Goal: Task Accomplishment & Management: Complete application form

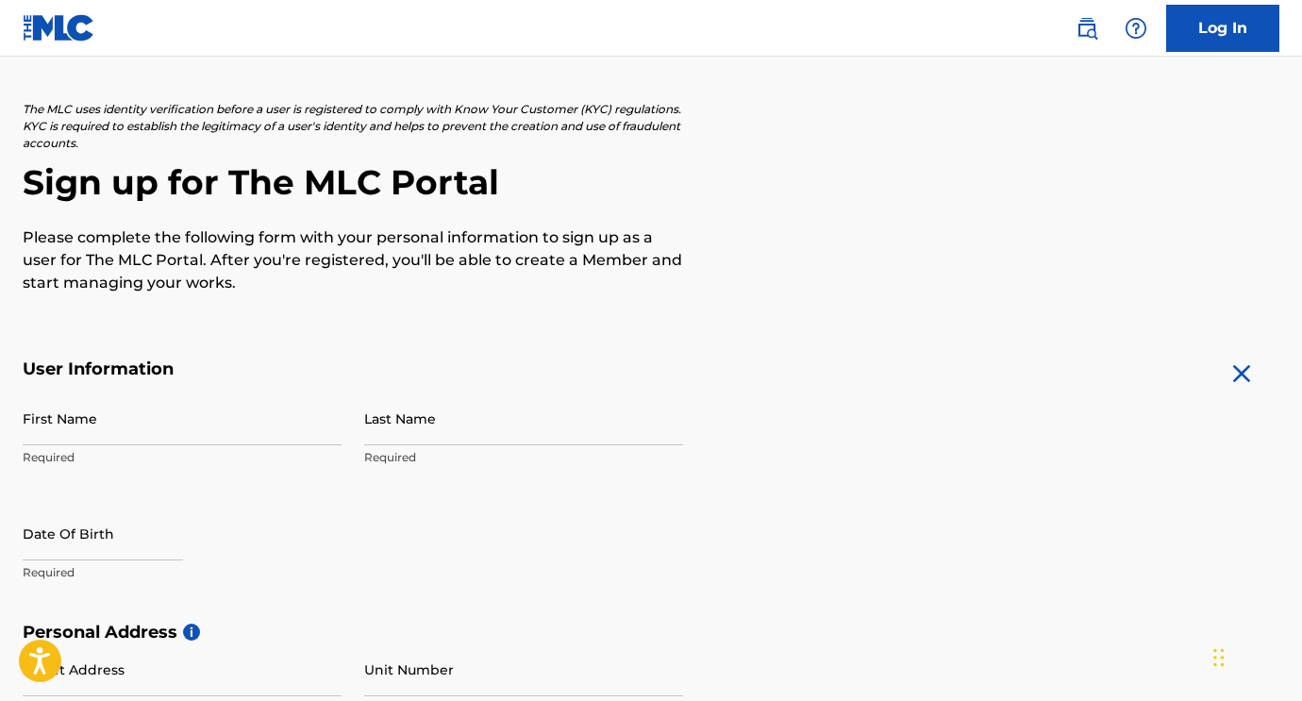
scroll to position [182, 0]
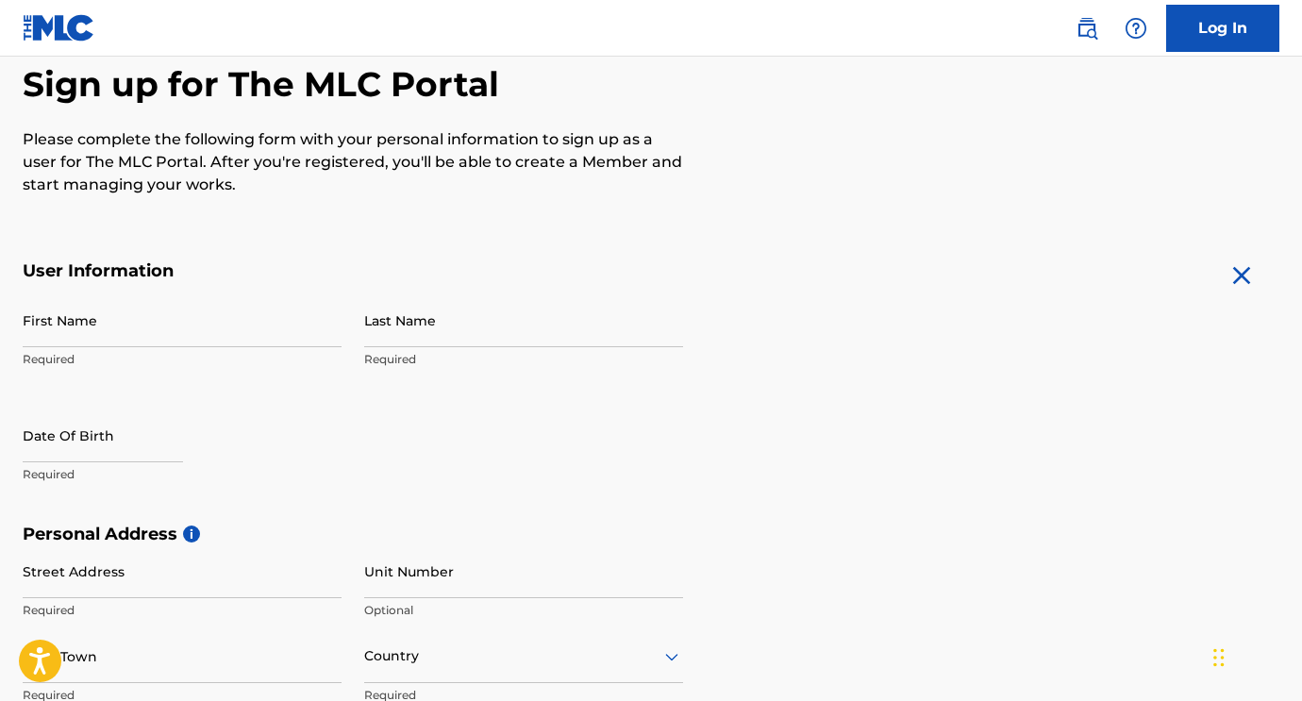
click at [201, 333] on input "First Name" at bounding box center [182, 321] width 319 height 54
type input "[PERSON_NAME]"
click at [449, 329] on input "Last Name" at bounding box center [523, 321] width 319 height 54
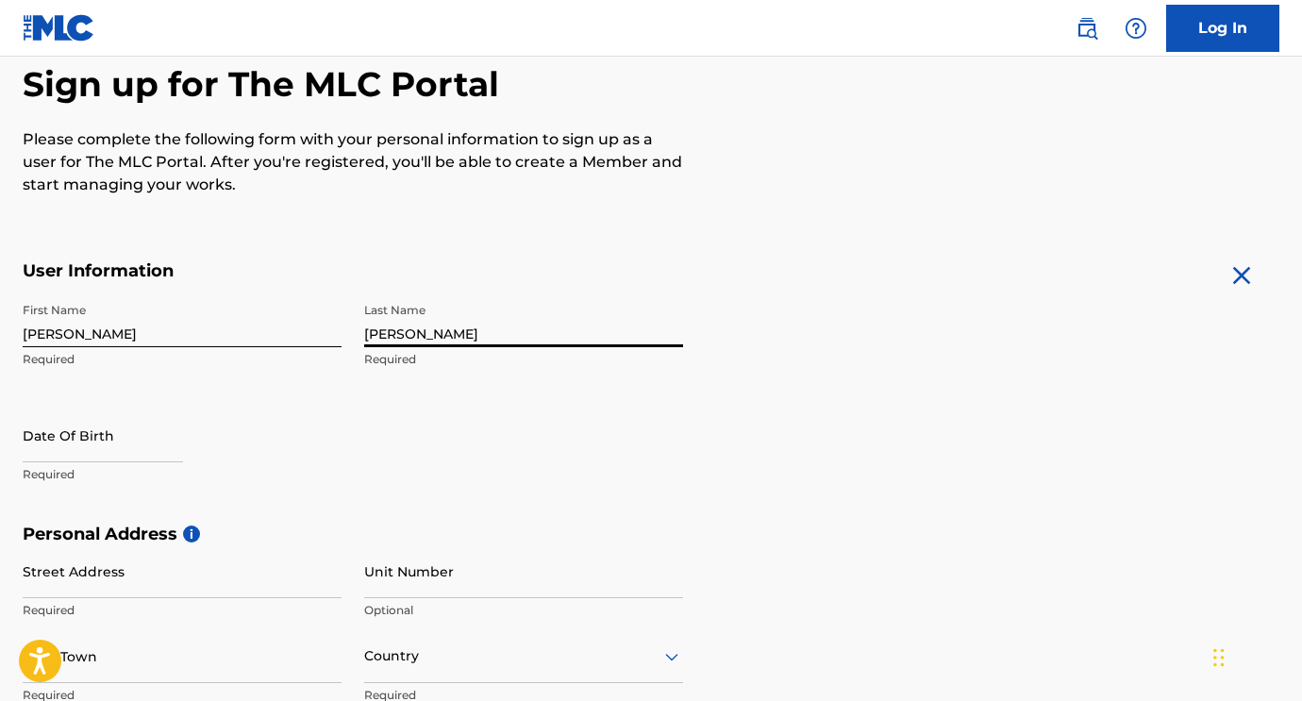
type input "[PERSON_NAME]"
click at [114, 445] on input "text" at bounding box center [103, 436] width 160 height 54
select select "8"
select select "2025"
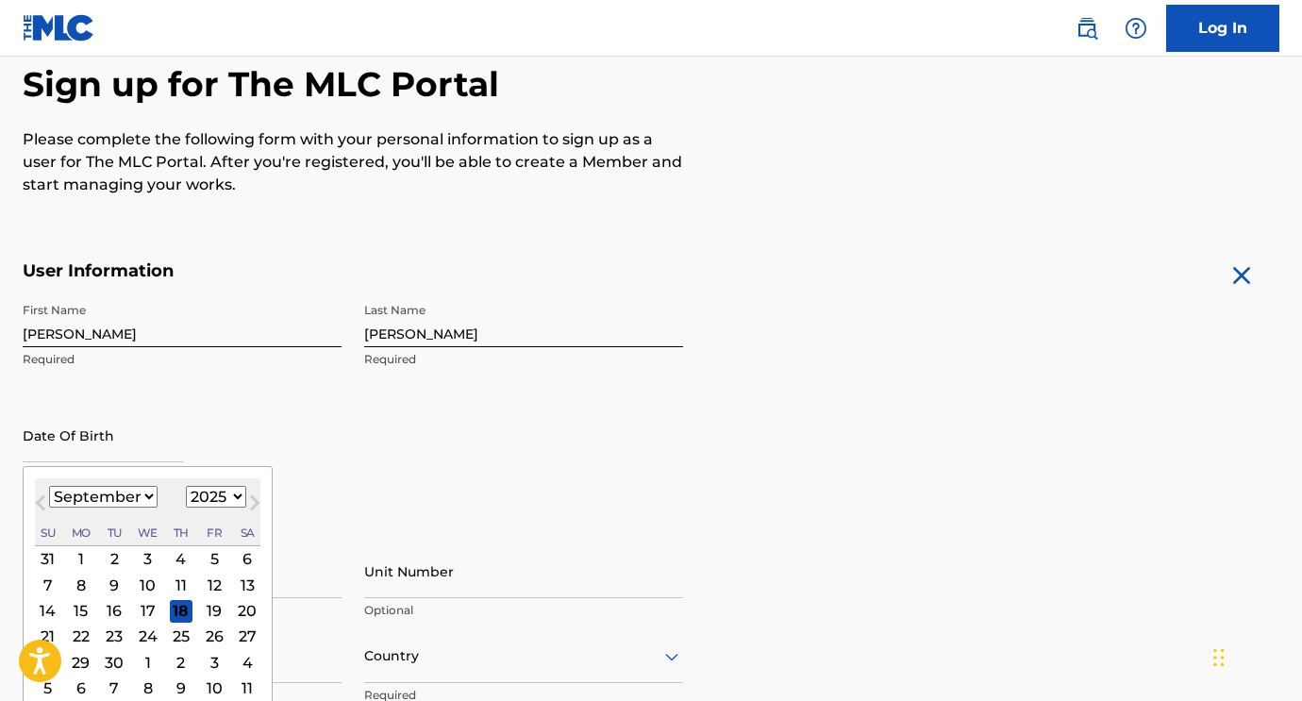
click at [419, 429] on div "First Name [PERSON_NAME] Last Name [PERSON_NAME] Required Date Of Birth Previou…" at bounding box center [353, 409] width 661 height 230
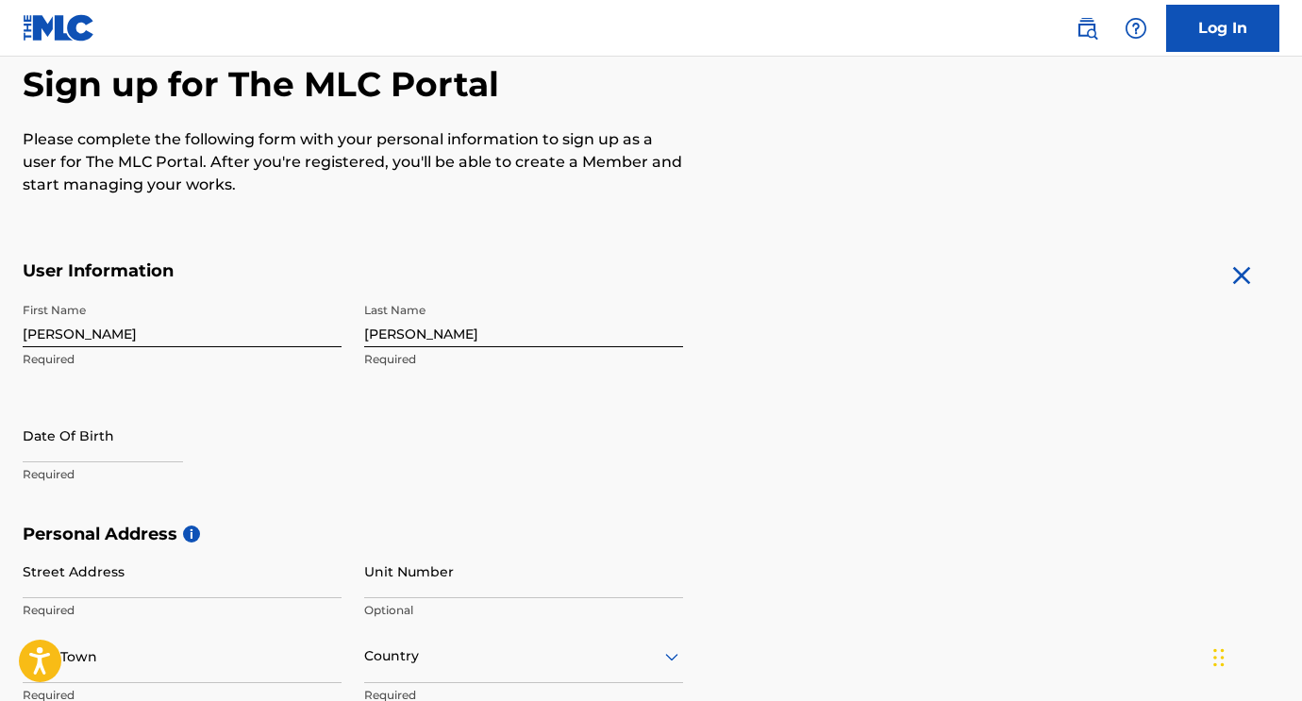
click at [59, 436] on input "text" at bounding box center [103, 436] width 160 height 54
select select "8"
select select "2025"
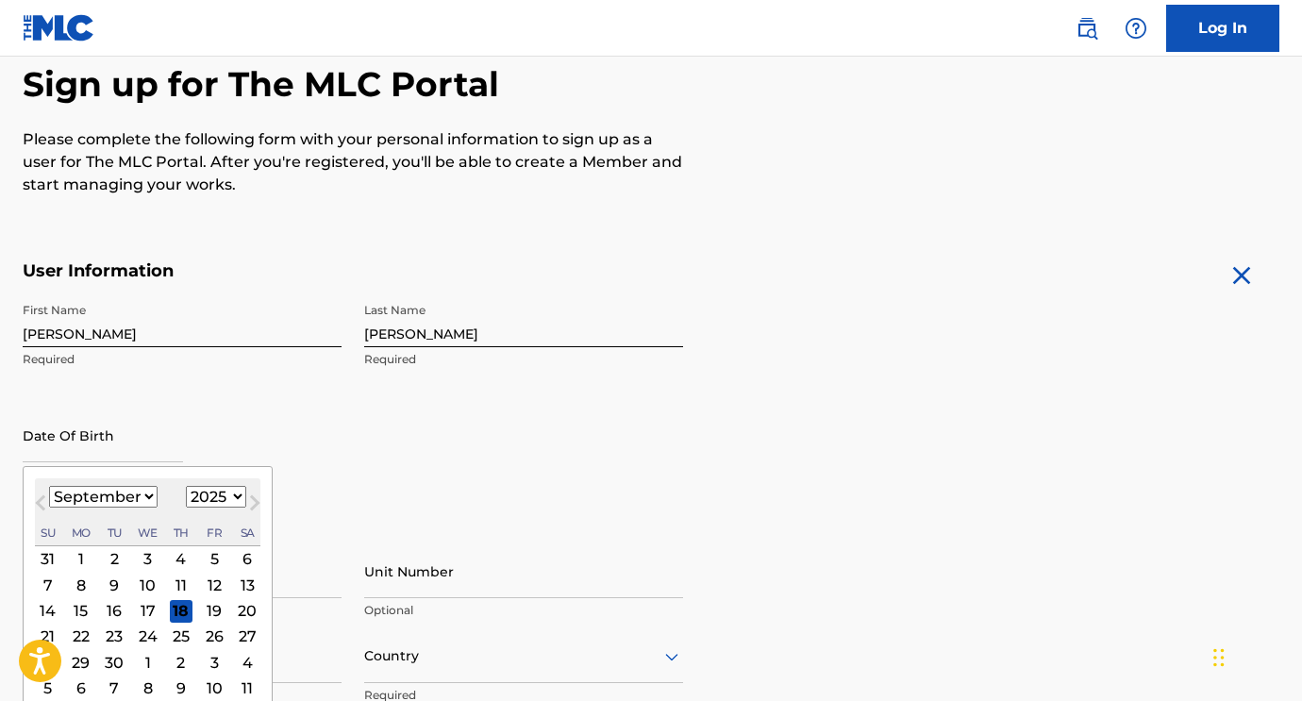
click at [34, 507] on button "Previous Month" at bounding box center [40, 507] width 30 height 30
click at [256, 507] on button "Next Month" at bounding box center [255, 507] width 30 height 30
select select "9"
drag, startPoint x: 82, startPoint y: 583, endPoint x: 117, endPoint y: 576, distance: 35.7
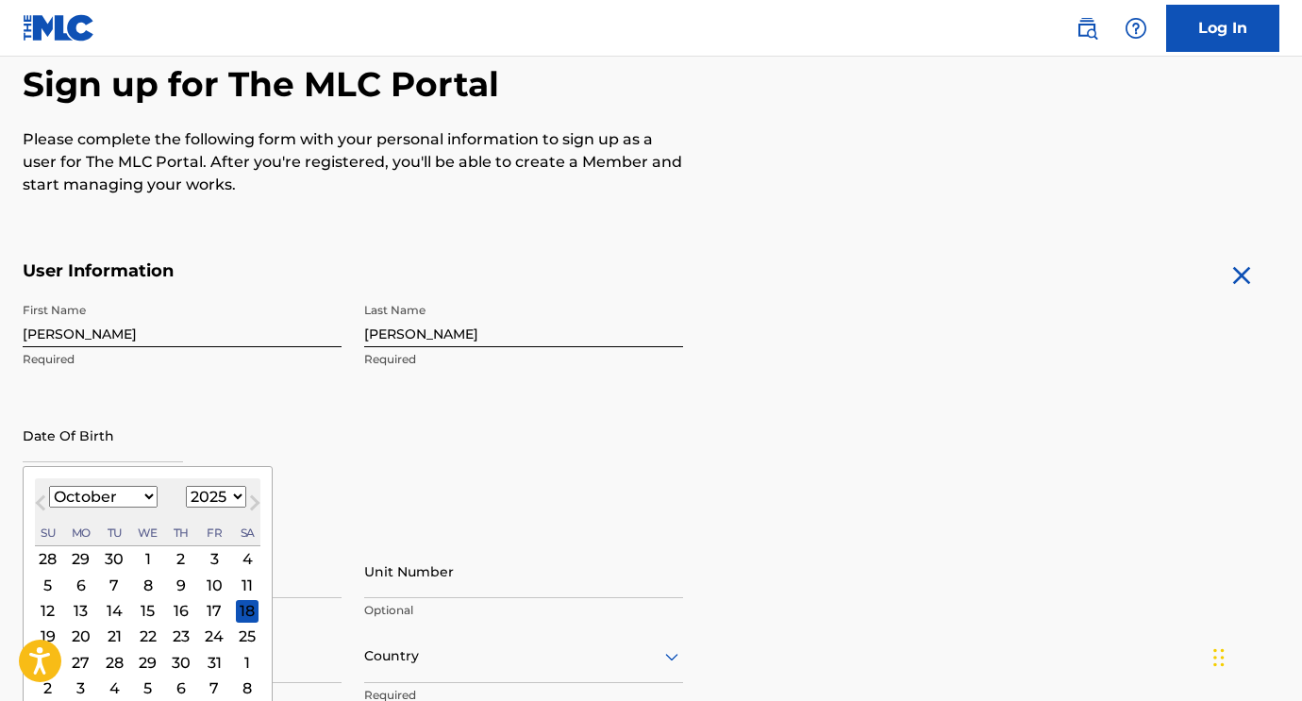
click at [81, 583] on div "6" at bounding box center [81, 585] width 23 height 23
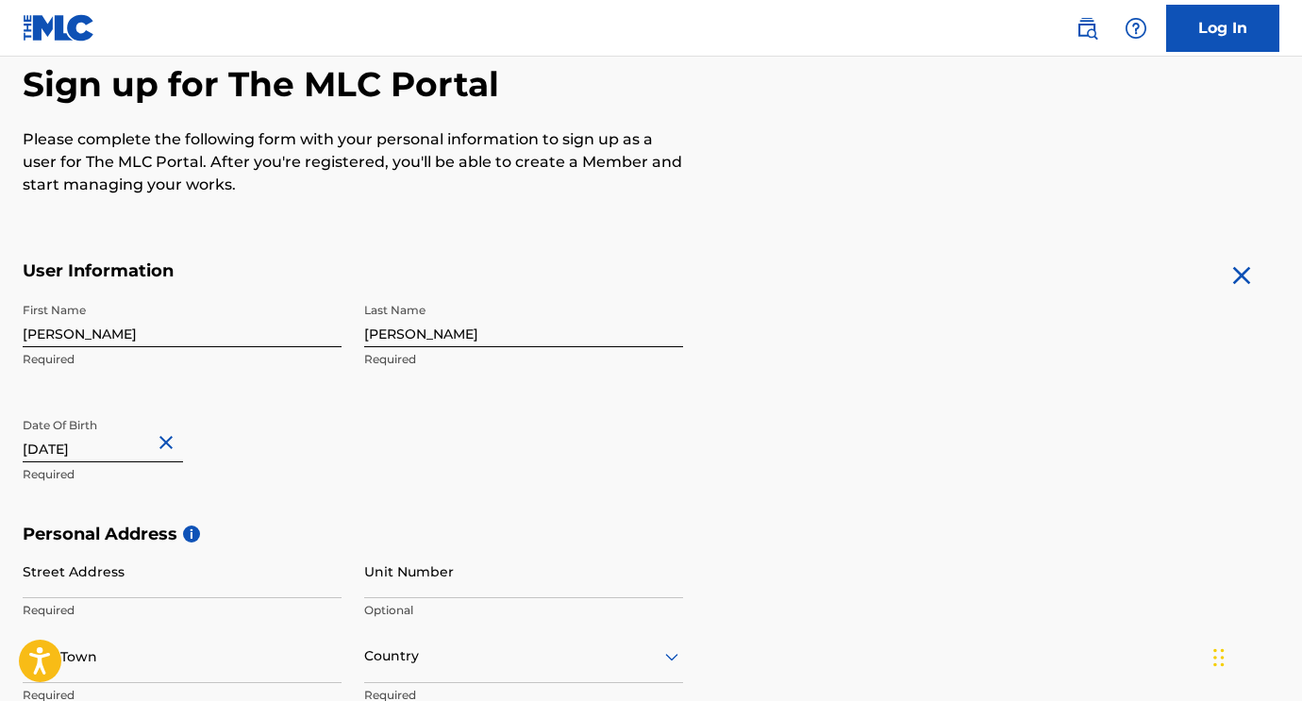
type input "[DATE]"
select select "9"
select select "1982"
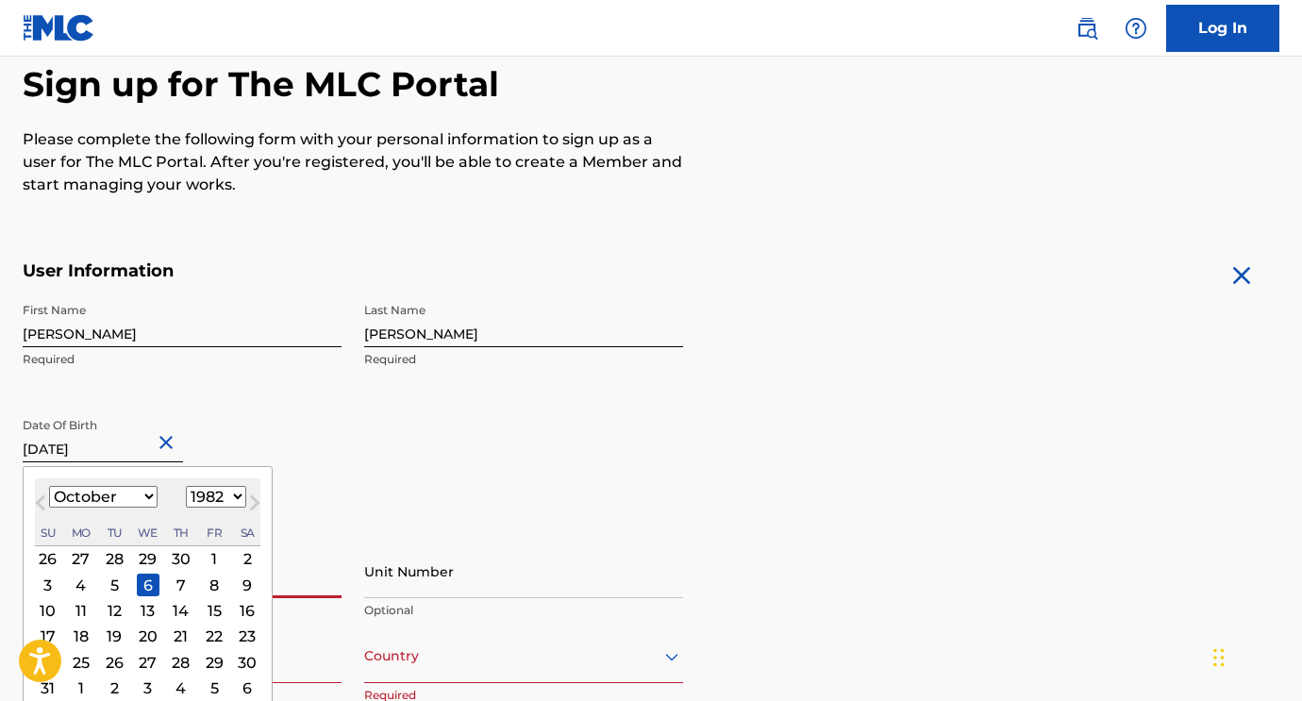
click at [412, 433] on div "First Name [PERSON_NAME] Last Name [PERSON_NAME] Required Date Of Birth [DEMOGR…" at bounding box center [353, 409] width 661 height 230
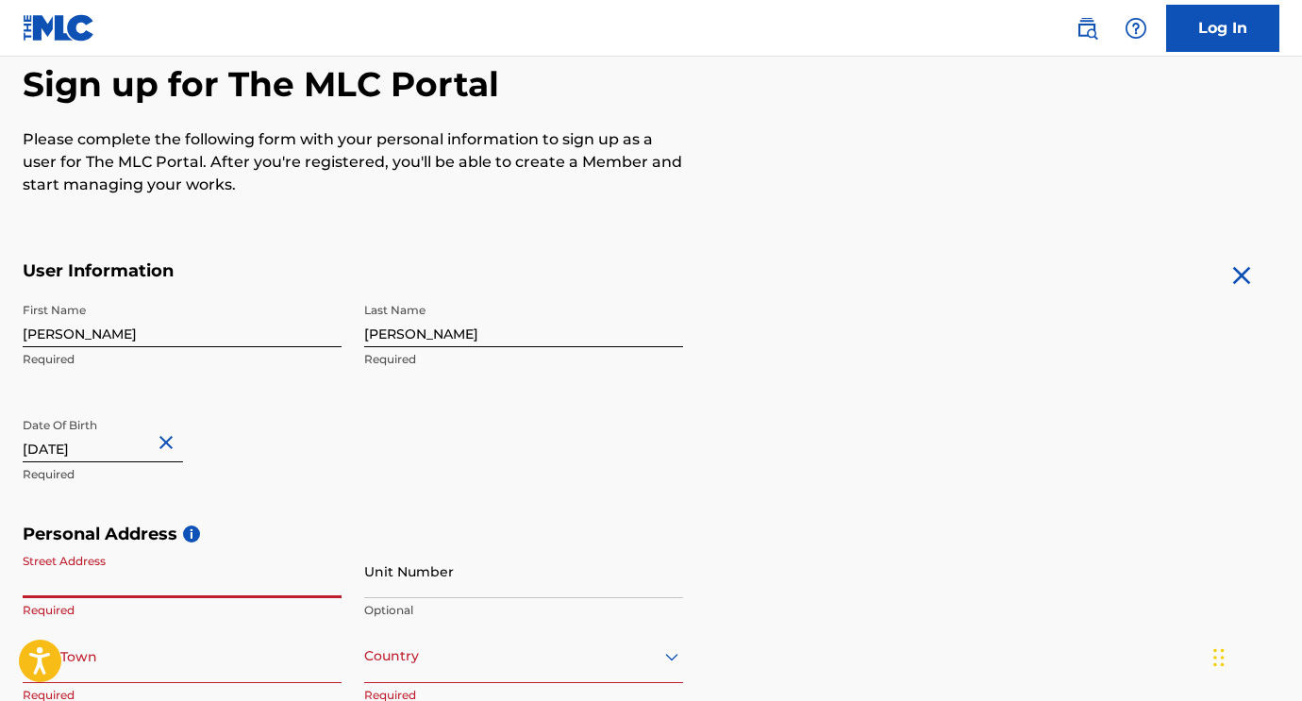
click at [180, 574] on input "Street Address" at bounding box center [182, 572] width 319 height 54
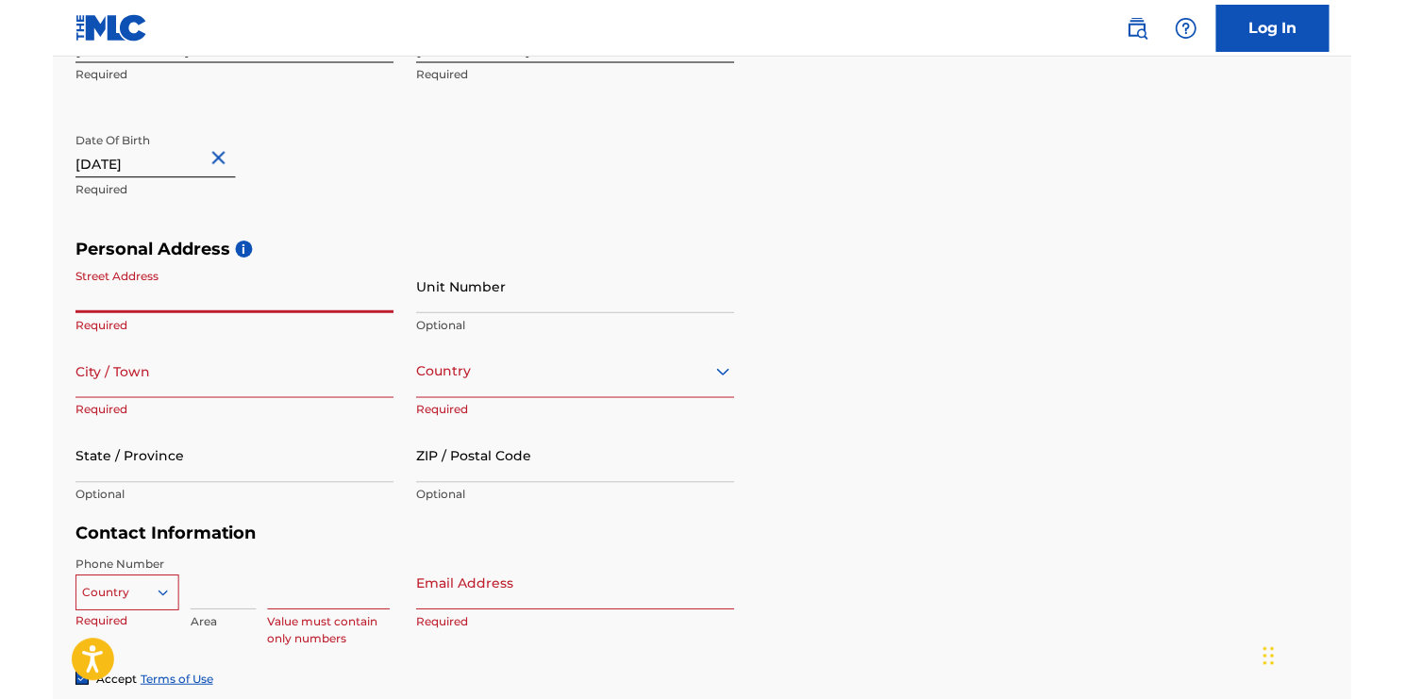
scroll to position [470, 0]
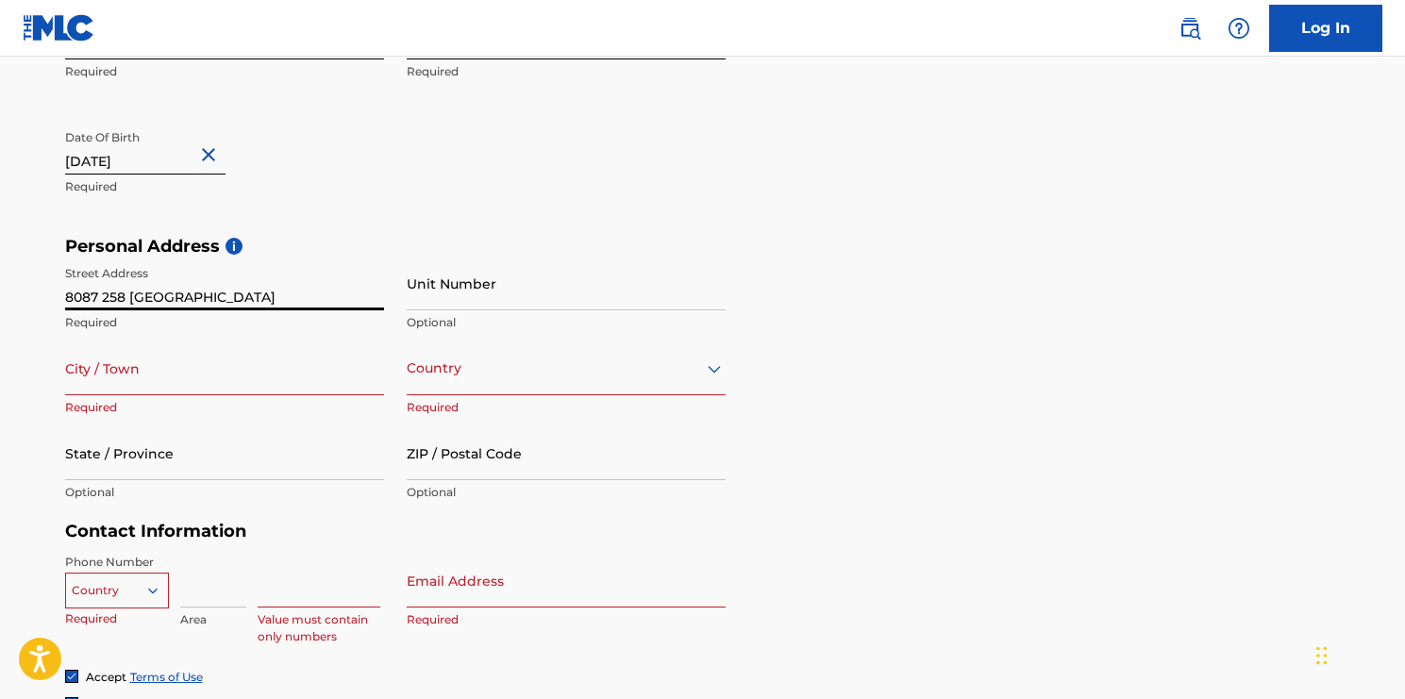
type input "8087 258 [GEOGRAPHIC_DATA]"
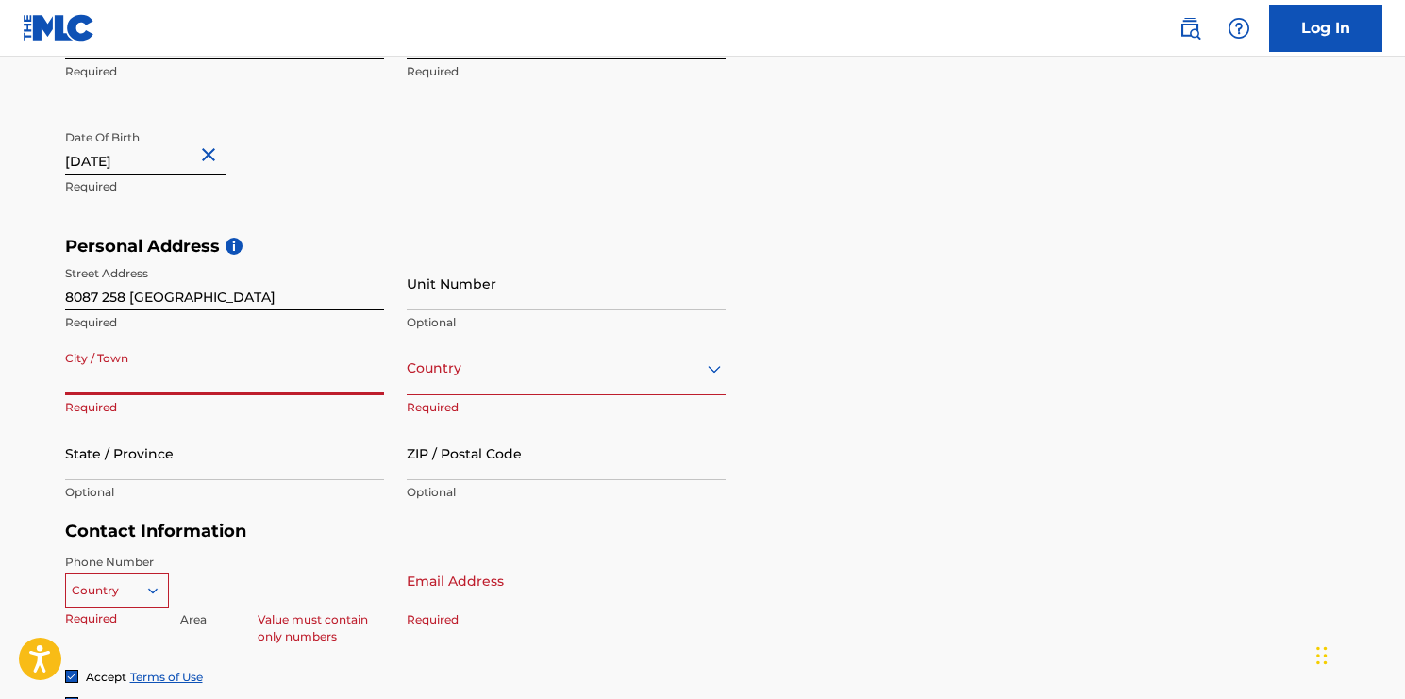
click at [178, 386] on input "City / Town" at bounding box center [224, 369] width 319 height 54
type input "Foothills"
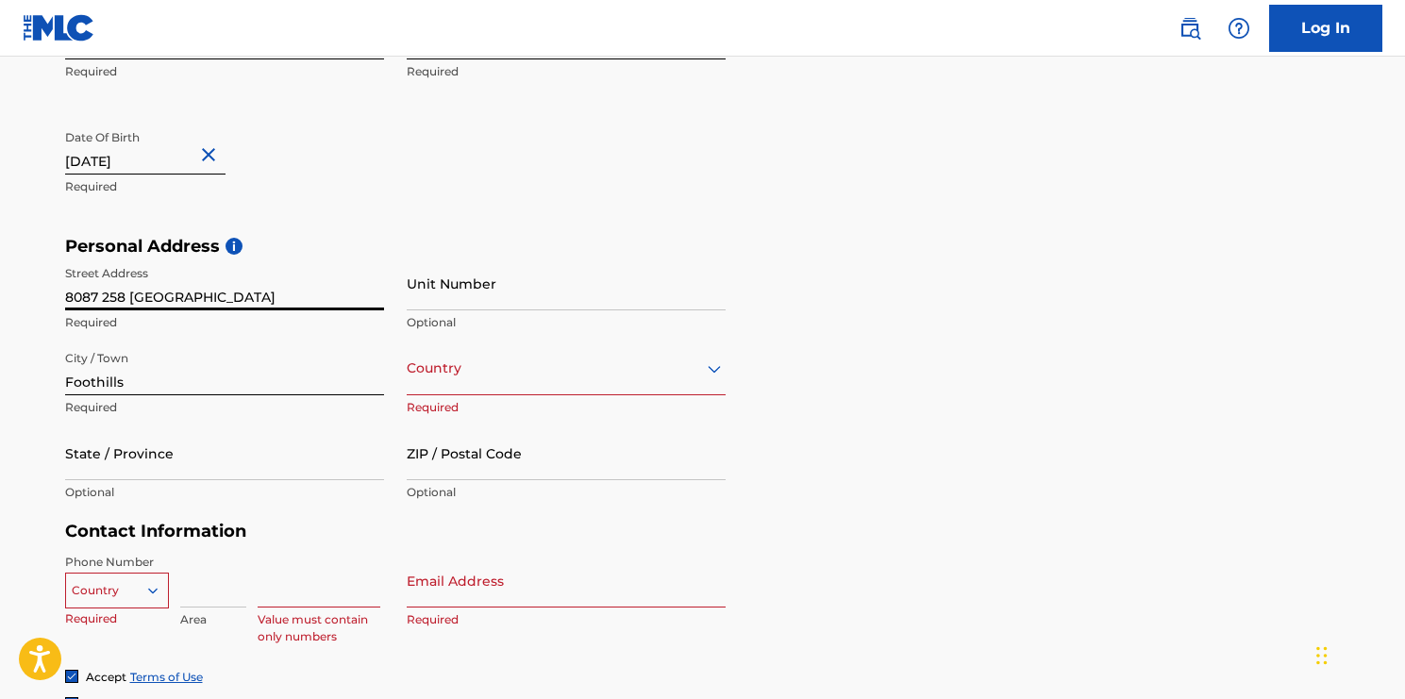
click at [280, 289] on input "8087 258 [GEOGRAPHIC_DATA]" at bounding box center [224, 284] width 319 height 54
type input "[STREET_ADDRESS]"
drag, startPoint x: 955, startPoint y: 291, endPoint x: 848, endPoint y: 315, distance: 110.4
click at [953, 291] on div "Personal Address i Street Address [STREET_ADDRESS] Required Unit Number Optiona…" at bounding box center [703, 379] width 1276 height 286
click at [553, 371] on div at bounding box center [566, 369] width 319 height 24
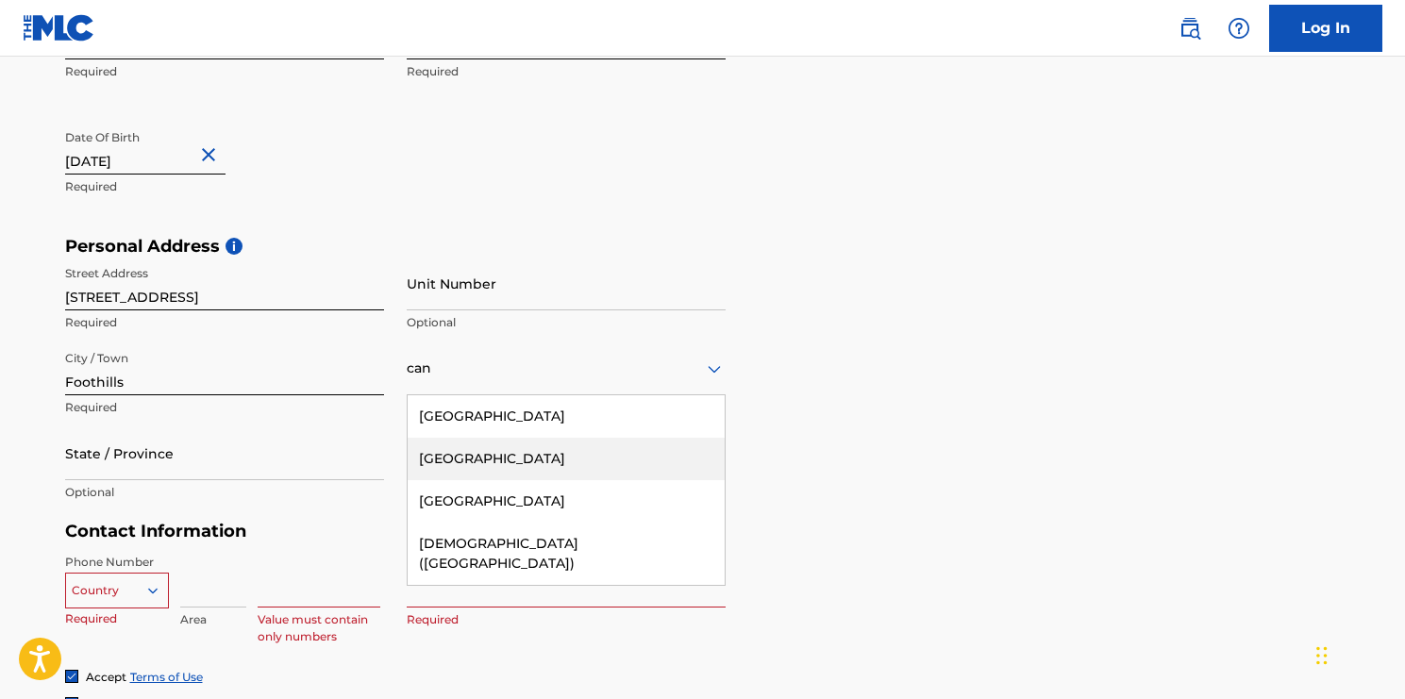
type input "can"
click at [1027, 472] on div "Personal Address i Street Address [STREET_ADDRESS][GEOGRAPHIC_DATA] Unit Number…" at bounding box center [703, 379] width 1276 height 286
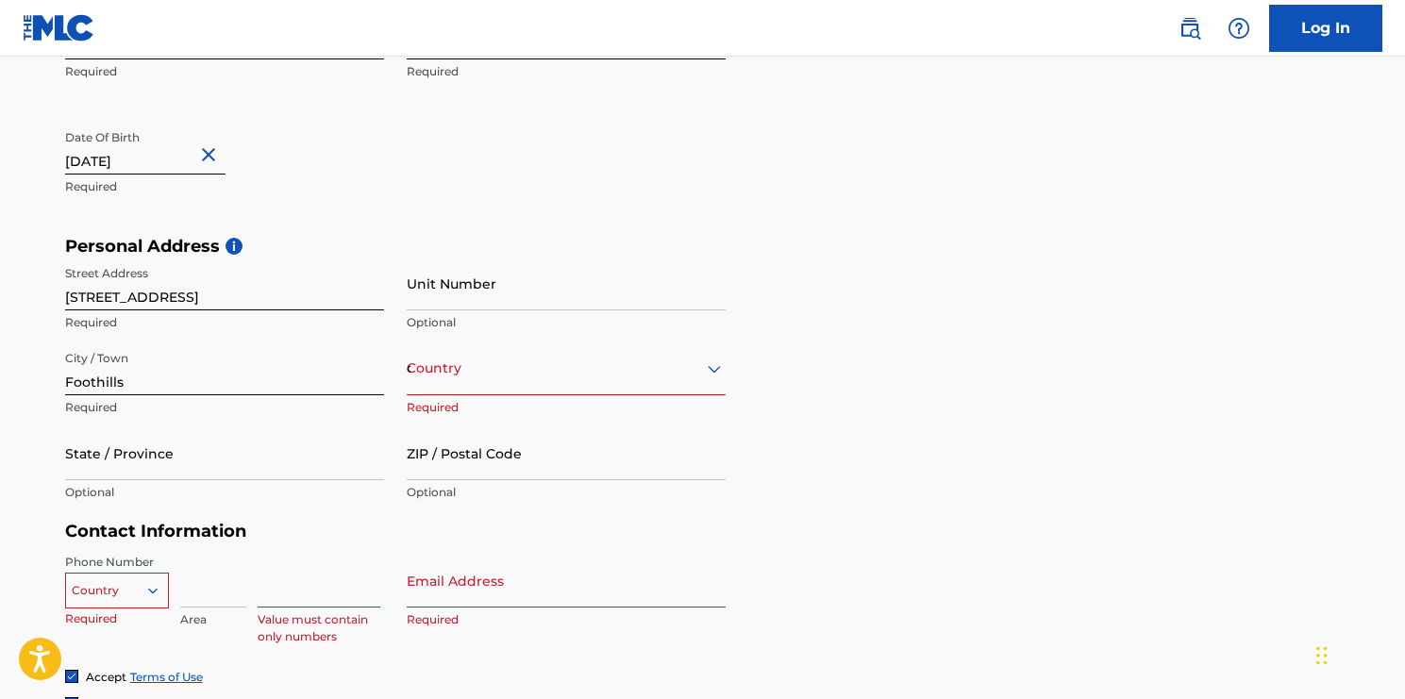
click at [565, 379] on div "Country can" at bounding box center [566, 369] width 319 height 54
type input "[GEOGRAPHIC_DATA]"
click at [893, 538] on form "User Information First Name [PERSON_NAME] Required Last Name [PERSON_NAME] Requ…" at bounding box center [703, 391] width 1276 height 837
click at [572, 366] on div "[GEOGRAPHIC_DATA]" at bounding box center [566, 369] width 319 height 24
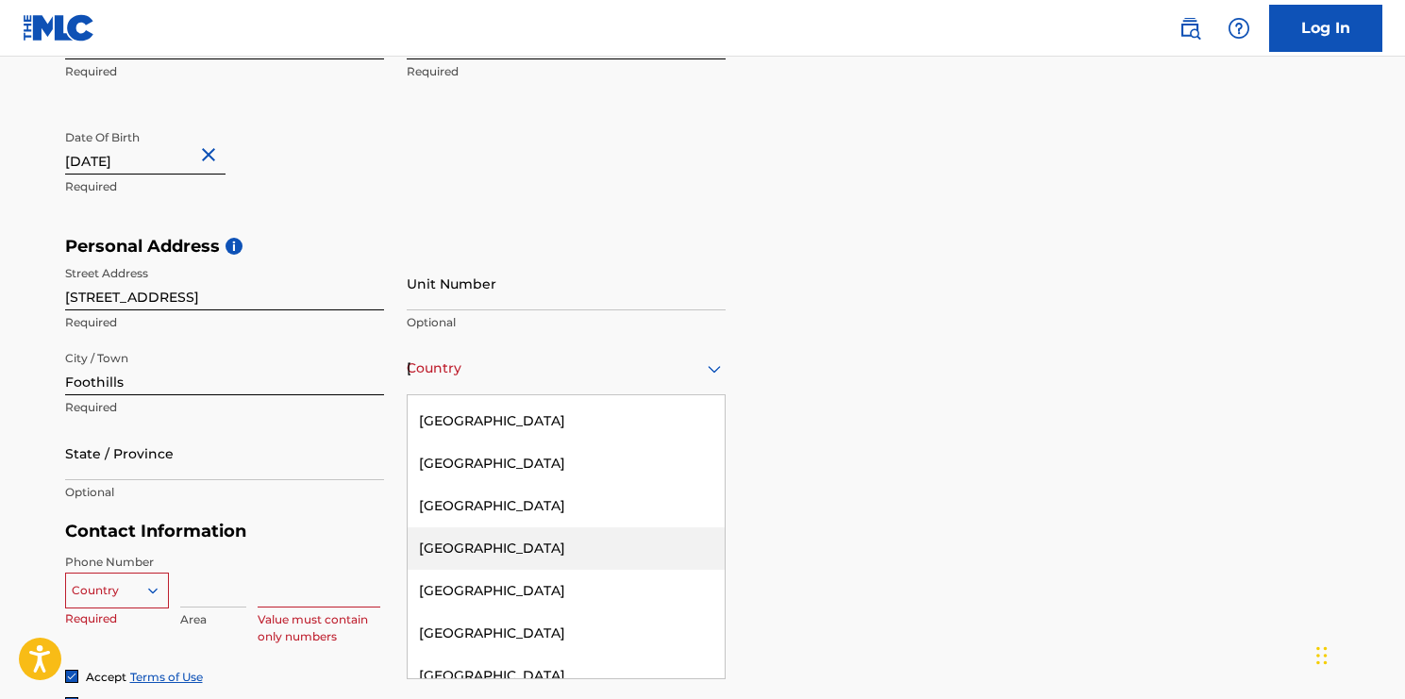
scroll to position [1296, 0]
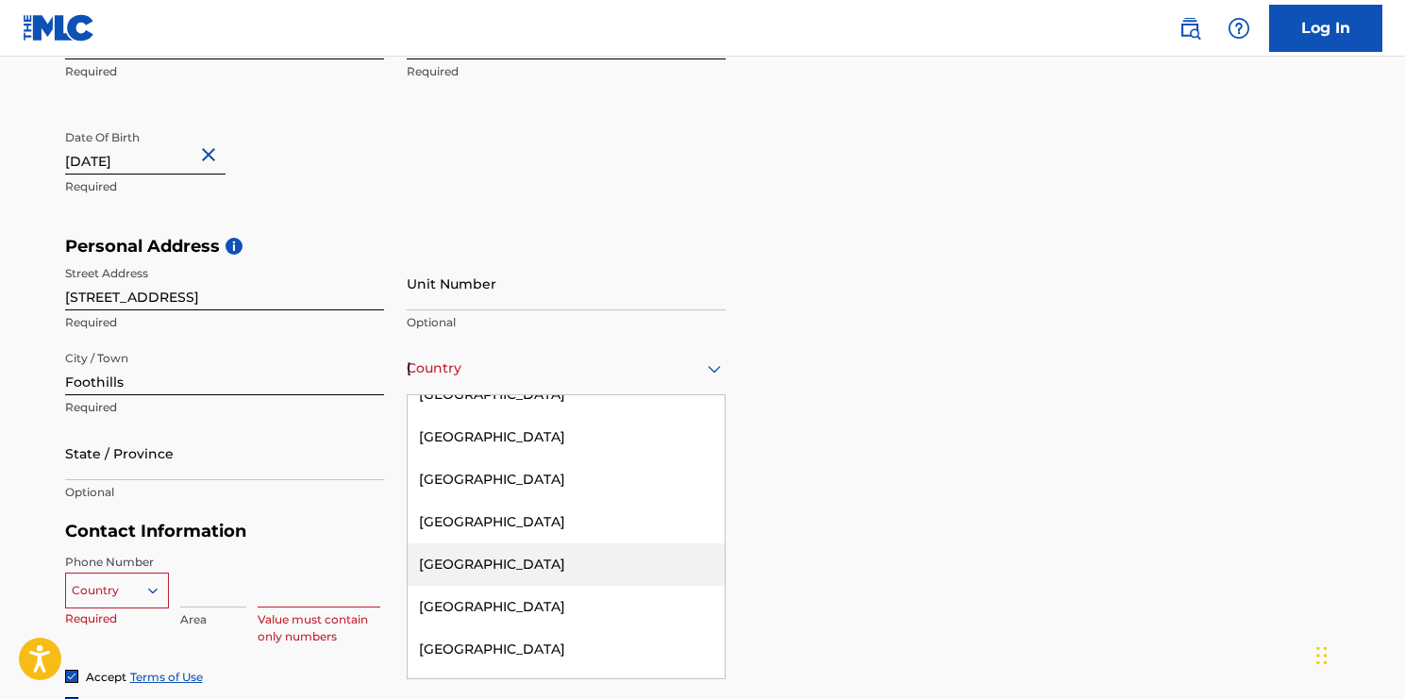
click at [513, 564] on div "[GEOGRAPHIC_DATA]" at bounding box center [566, 565] width 317 height 42
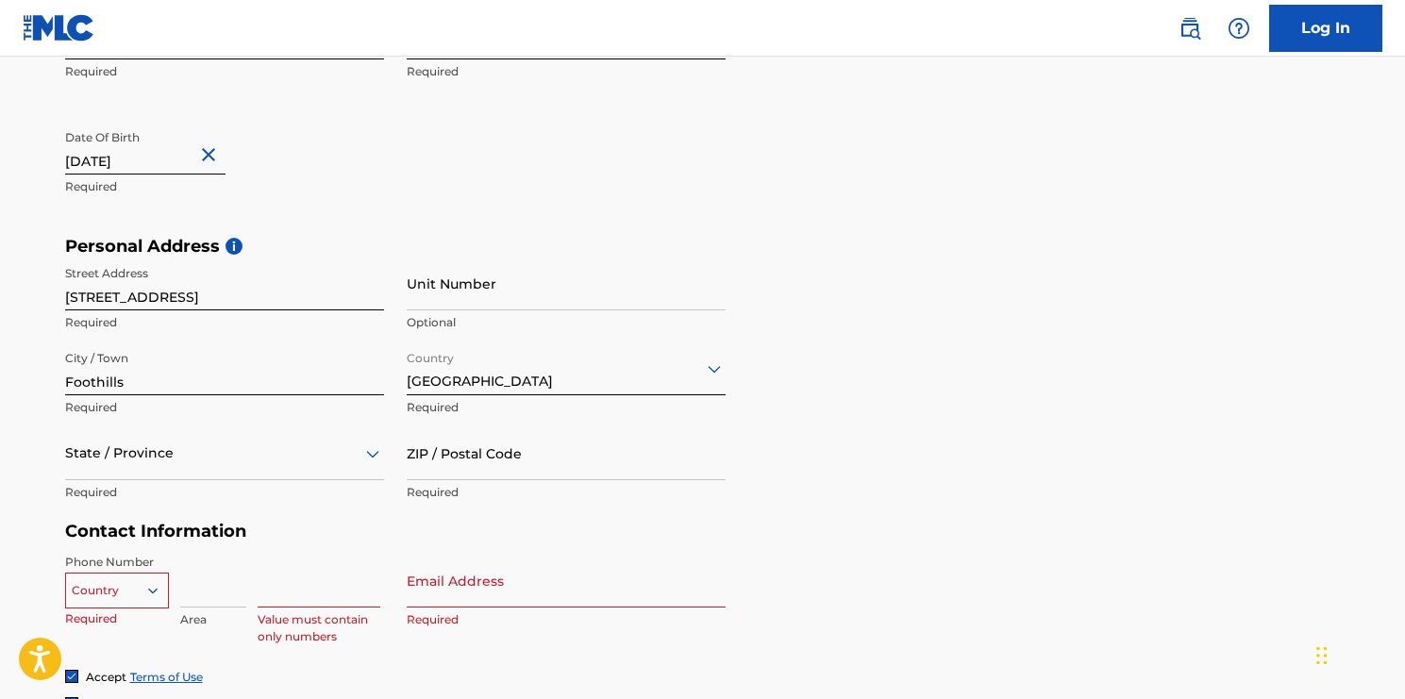
click at [1027, 507] on div "Personal Address i Street Address [STREET_ADDRESS] Required Unit Number Optiona…" at bounding box center [703, 379] width 1276 height 286
click at [616, 465] on input "ZIP / Postal Code" at bounding box center [566, 454] width 319 height 54
type input "T1S4G2"
click at [1050, 498] on div "Personal Address i Street Address [STREET_ADDRESS] Required Unit Number Optiona…" at bounding box center [703, 379] width 1276 height 286
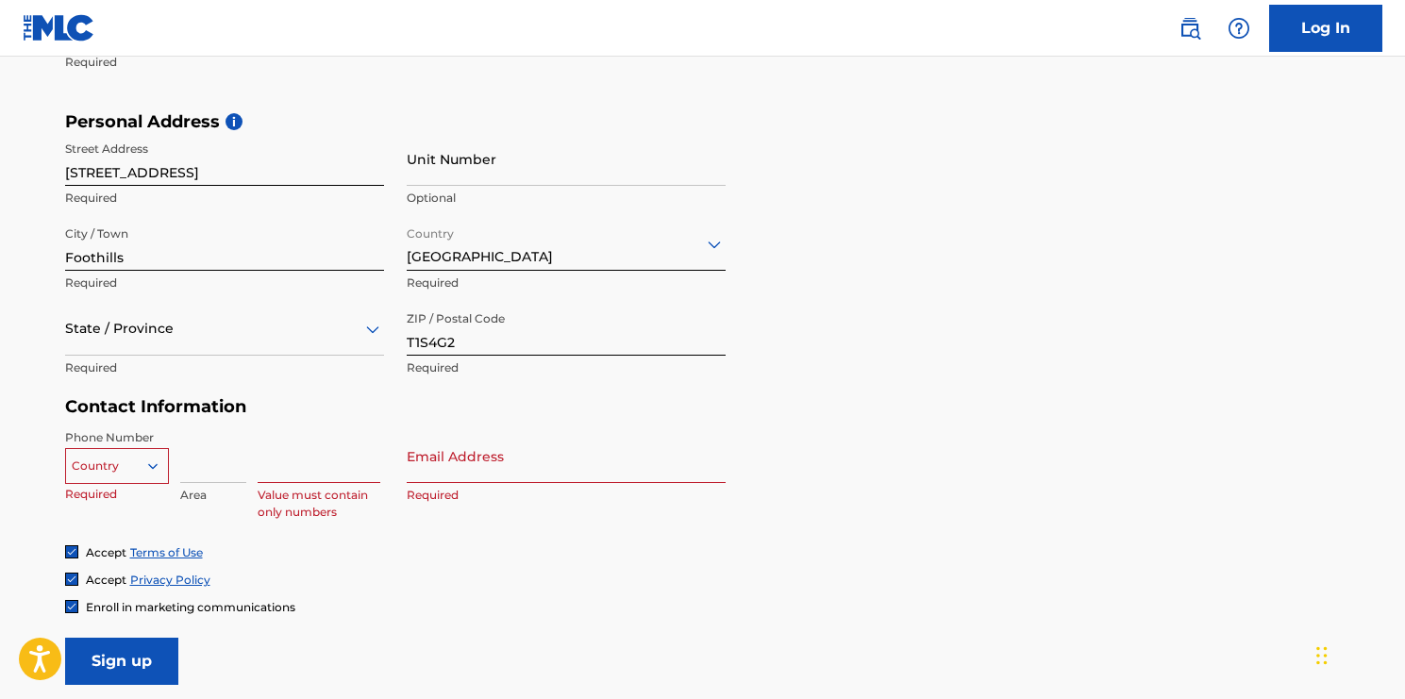
scroll to position [609, 0]
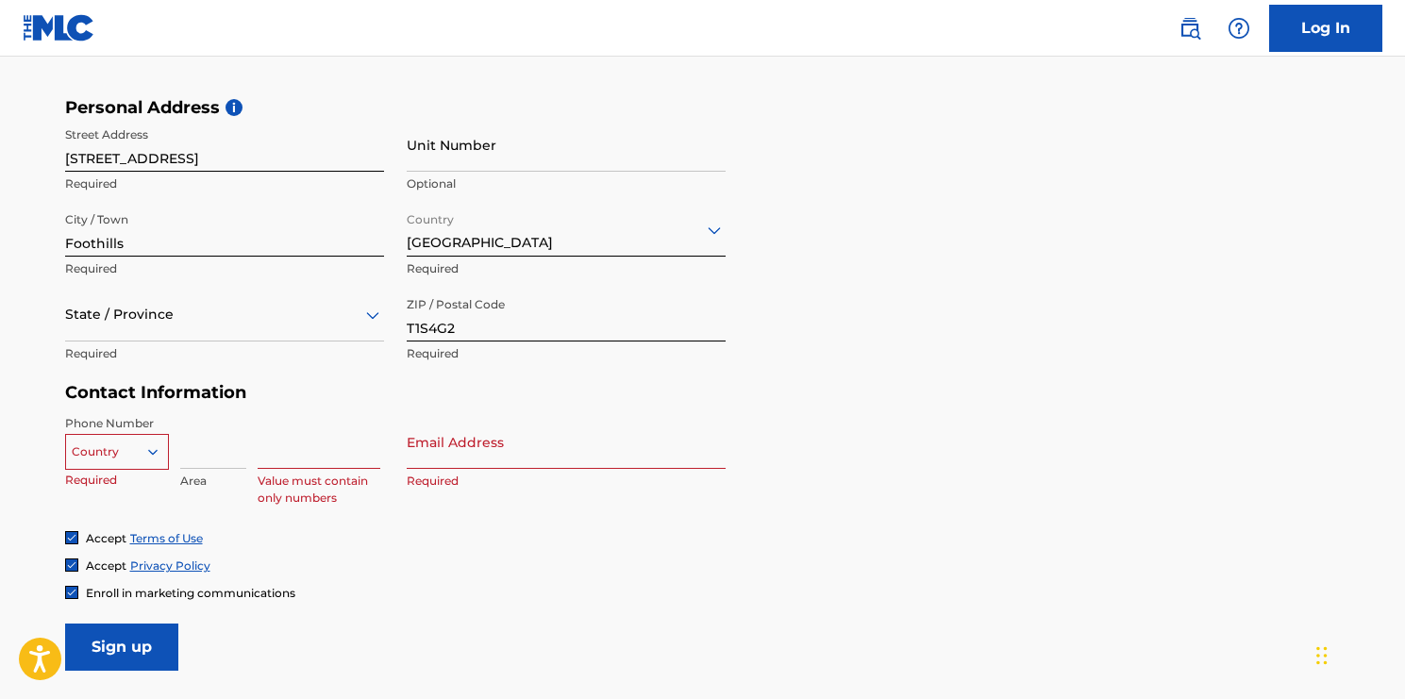
click at [487, 458] on input "Email Address" at bounding box center [566, 442] width 319 height 54
type input "[EMAIL_ADDRESS][DOMAIN_NAME]"
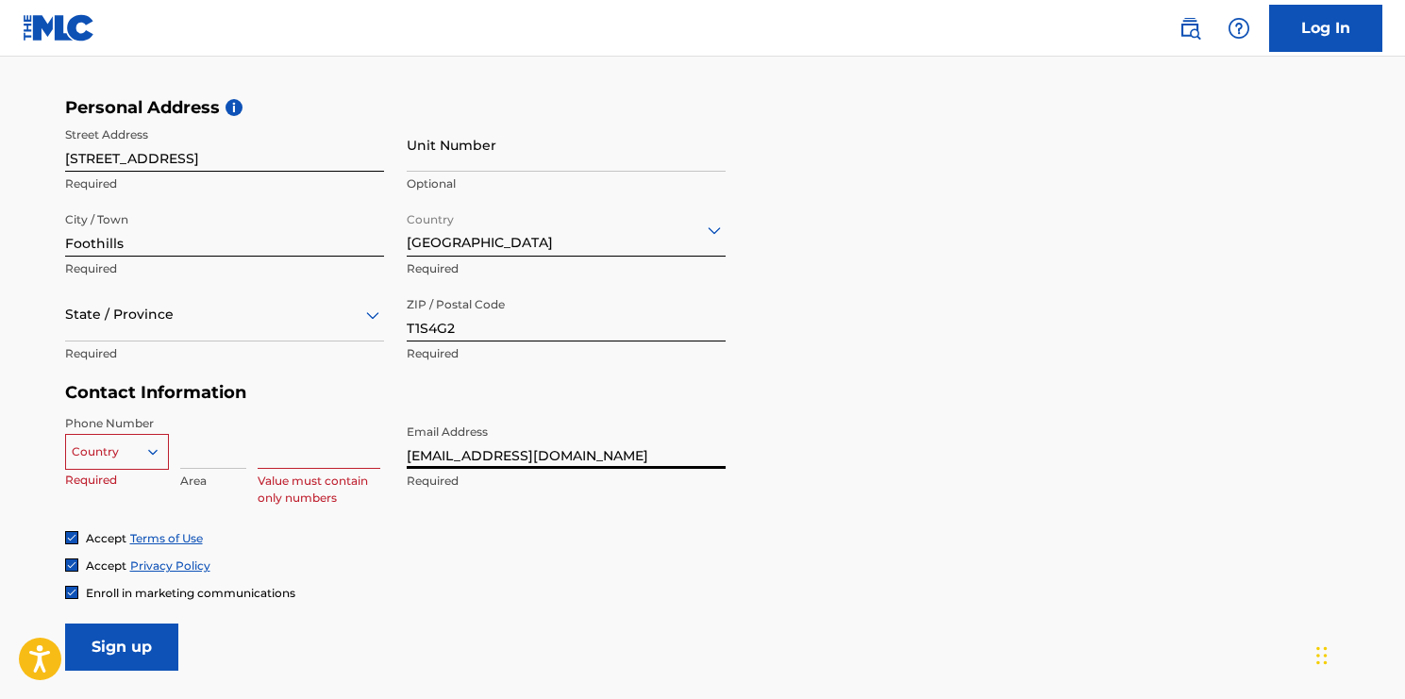
scroll to position [655, 0]
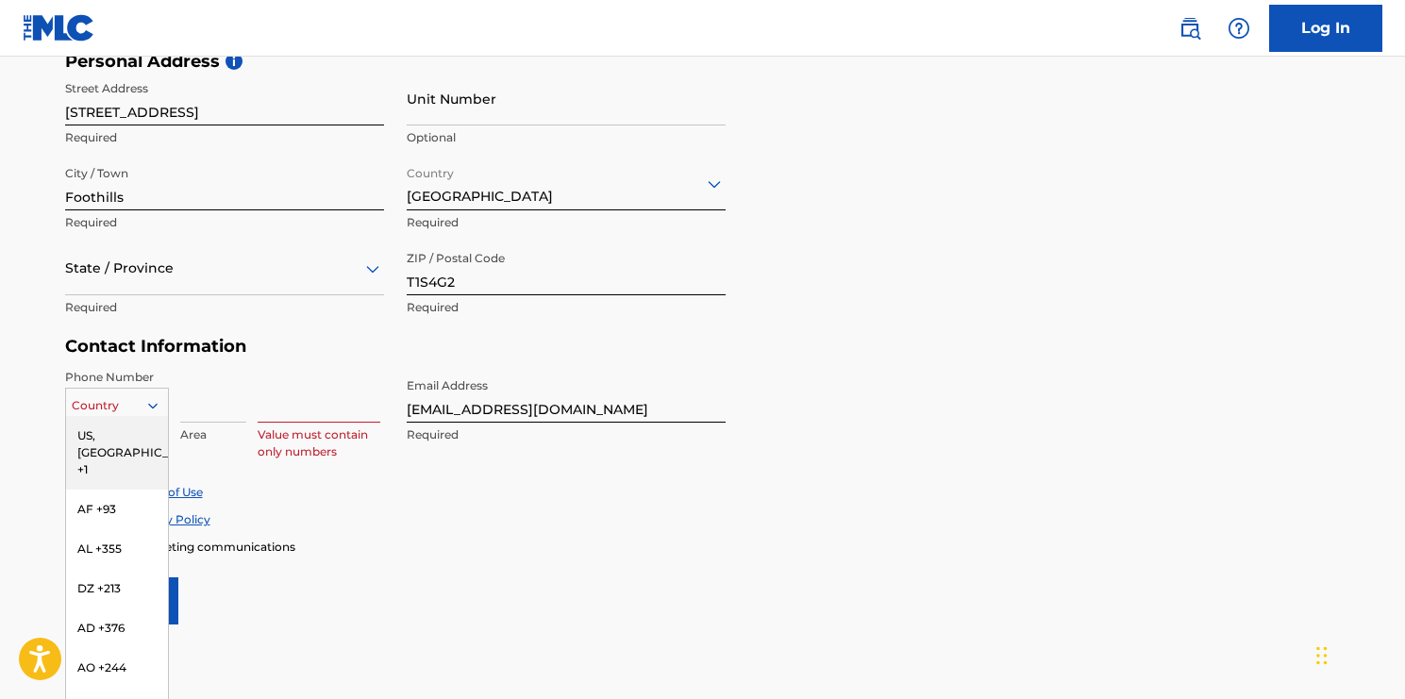
click at [145, 416] on div "US, [GEOGRAPHIC_DATA] +1, 1 of 216. 216 results available. Use Up and Down to c…" at bounding box center [117, 402] width 104 height 28
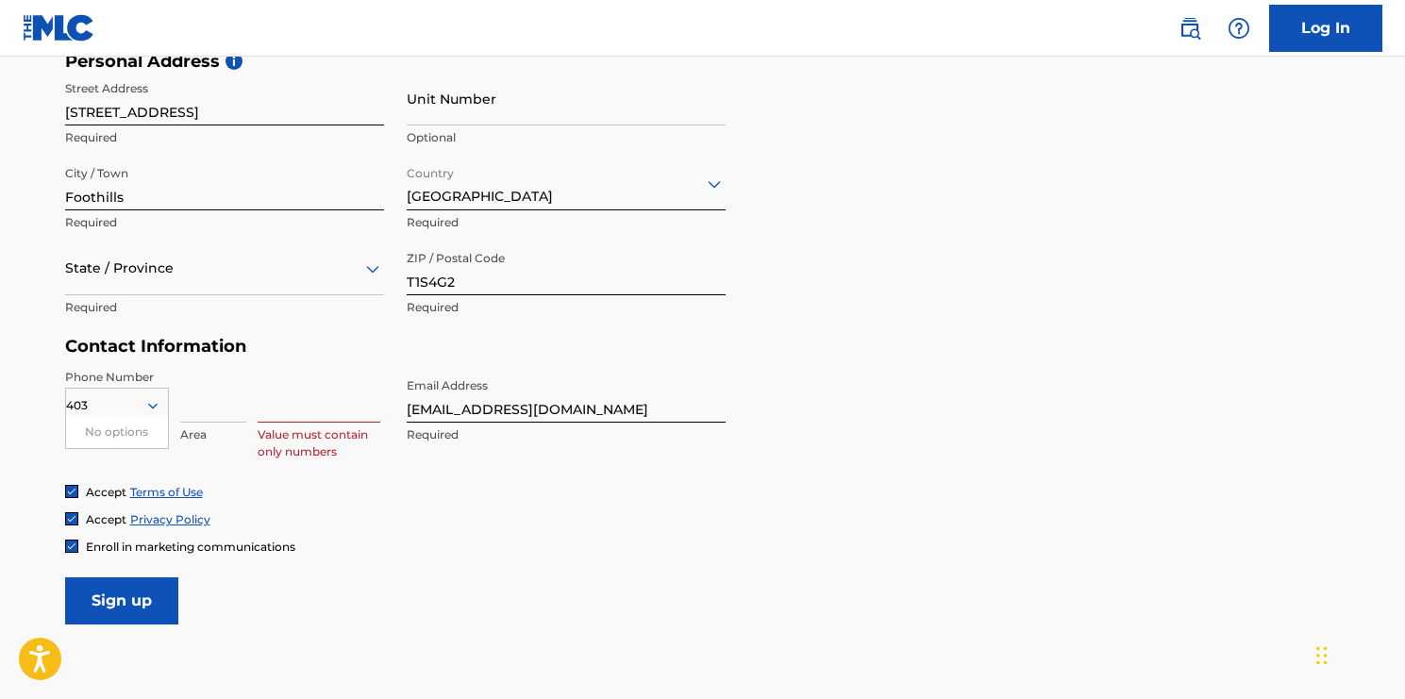
type input "403"
click at [536, 563] on form "User Information First Name [PERSON_NAME] Required Last Name [PERSON_NAME] Requ…" at bounding box center [703, 206] width 1276 height 837
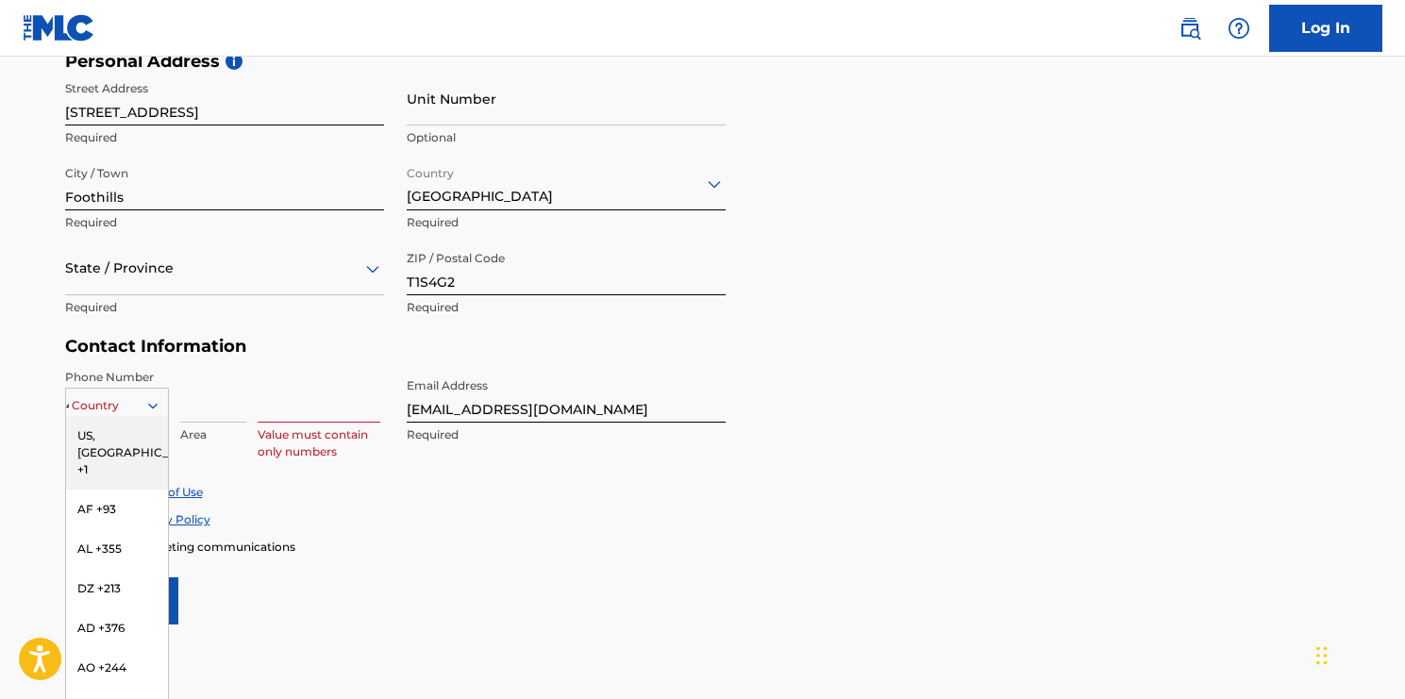
click at [153, 398] on icon at bounding box center [152, 405] width 17 height 17
click at [111, 428] on div "US, [GEOGRAPHIC_DATA] +1" at bounding box center [117, 453] width 102 height 74
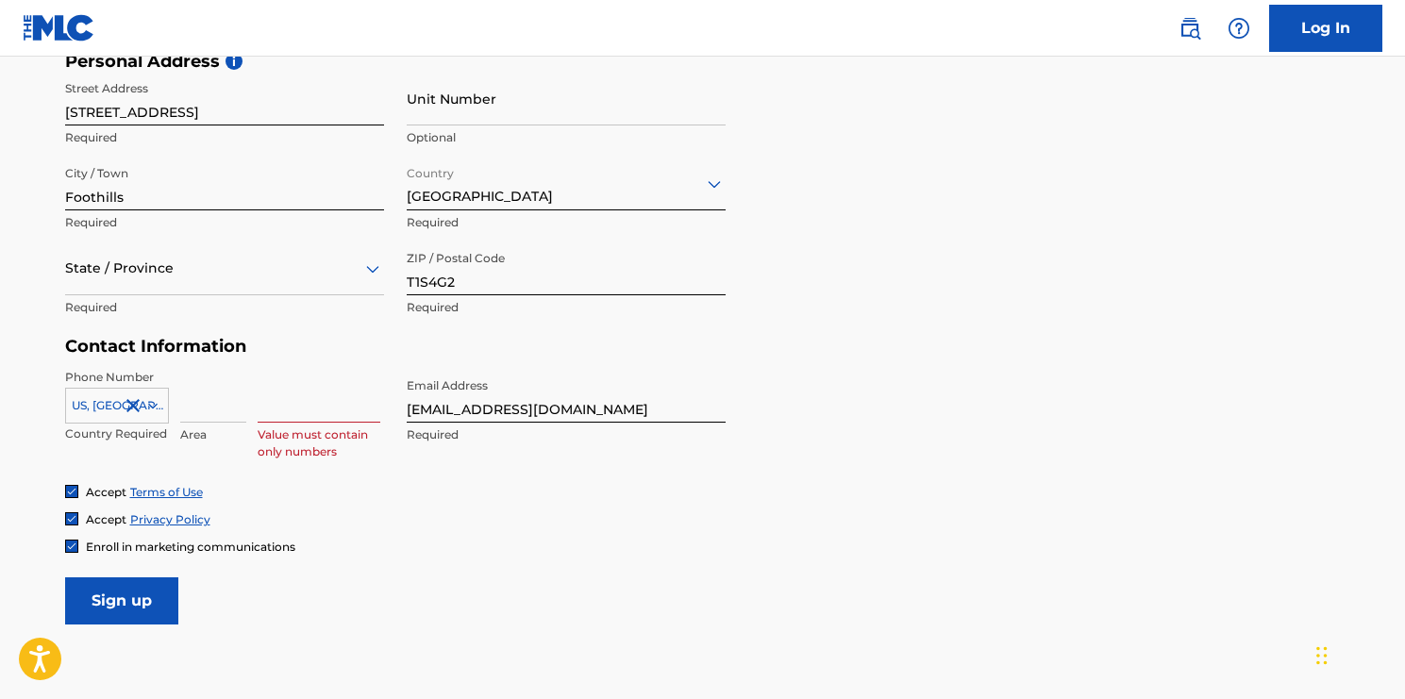
click at [227, 404] on input at bounding box center [213, 396] width 66 height 54
type input "403"
click at [301, 403] on input at bounding box center [319, 396] width 123 height 54
type input "6692250"
click at [752, 581] on form "User Information First Name [PERSON_NAME] Required Last Name [PERSON_NAME] Requ…" at bounding box center [703, 206] width 1276 height 837
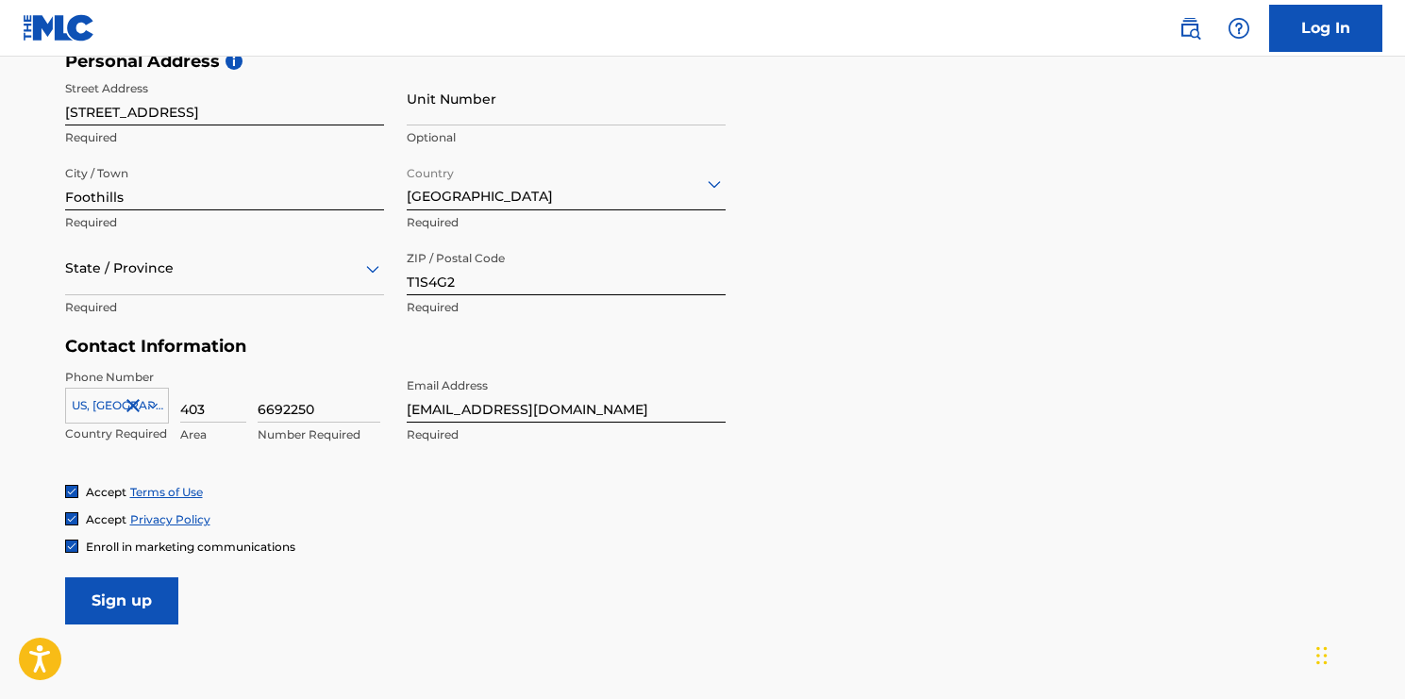
click at [321, 404] on input "6692250" at bounding box center [319, 396] width 123 height 54
click at [280, 409] on input "6692250" at bounding box center [319, 396] width 123 height 54
click at [981, 513] on div "Accept Privacy Policy" at bounding box center [703, 520] width 1276 height 16
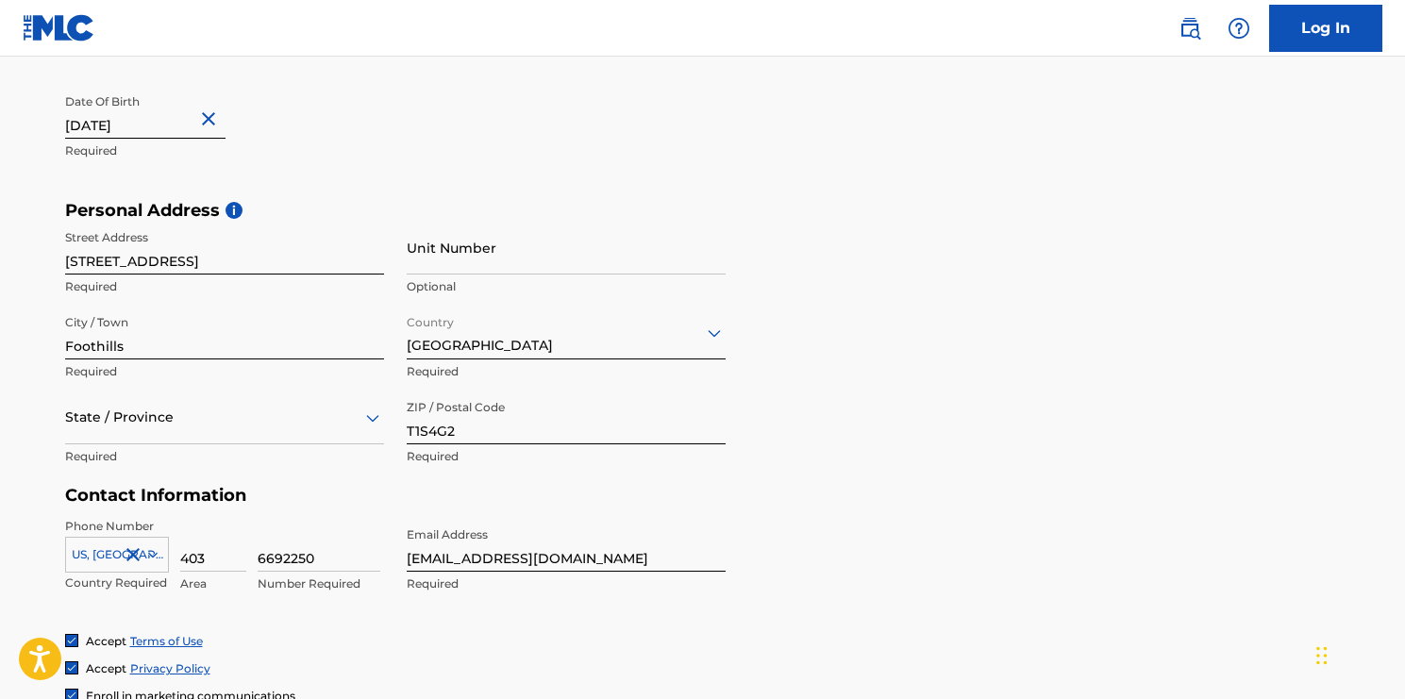
scroll to position [582, 0]
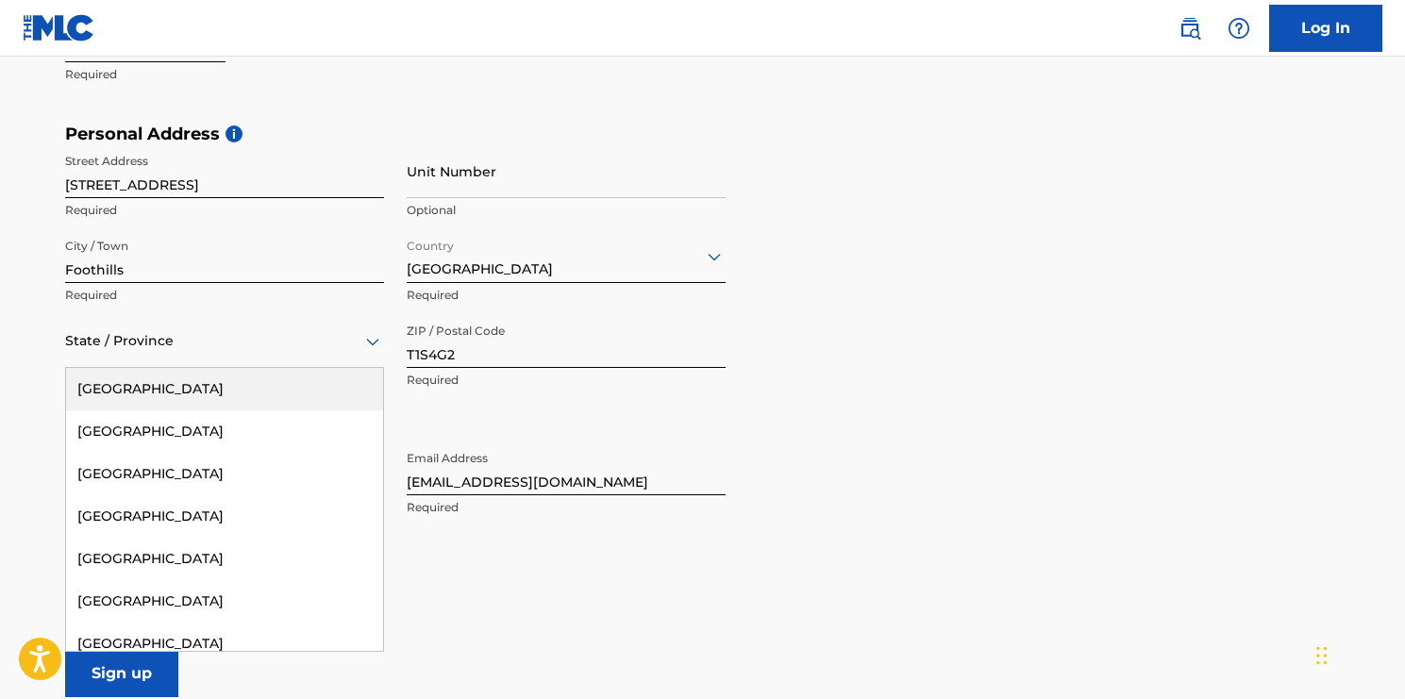
click at [362, 341] on icon at bounding box center [372, 341] width 23 height 23
click at [308, 389] on div "[GEOGRAPHIC_DATA]" at bounding box center [224, 389] width 317 height 42
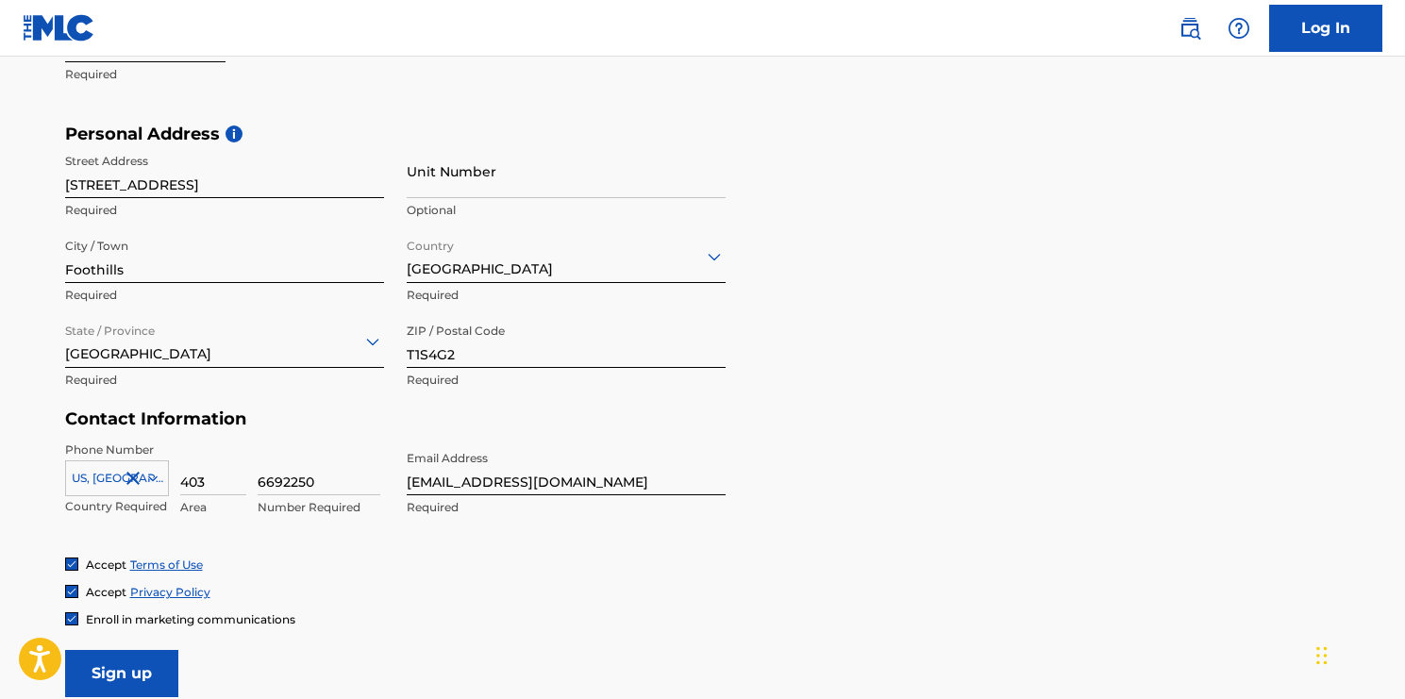
click at [1134, 428] on form "User Information First Name [PERSON_NAME] Required Last Name [PERSON_NAME] Requ…" at bounding box center [703, 278] width 1276 height 837
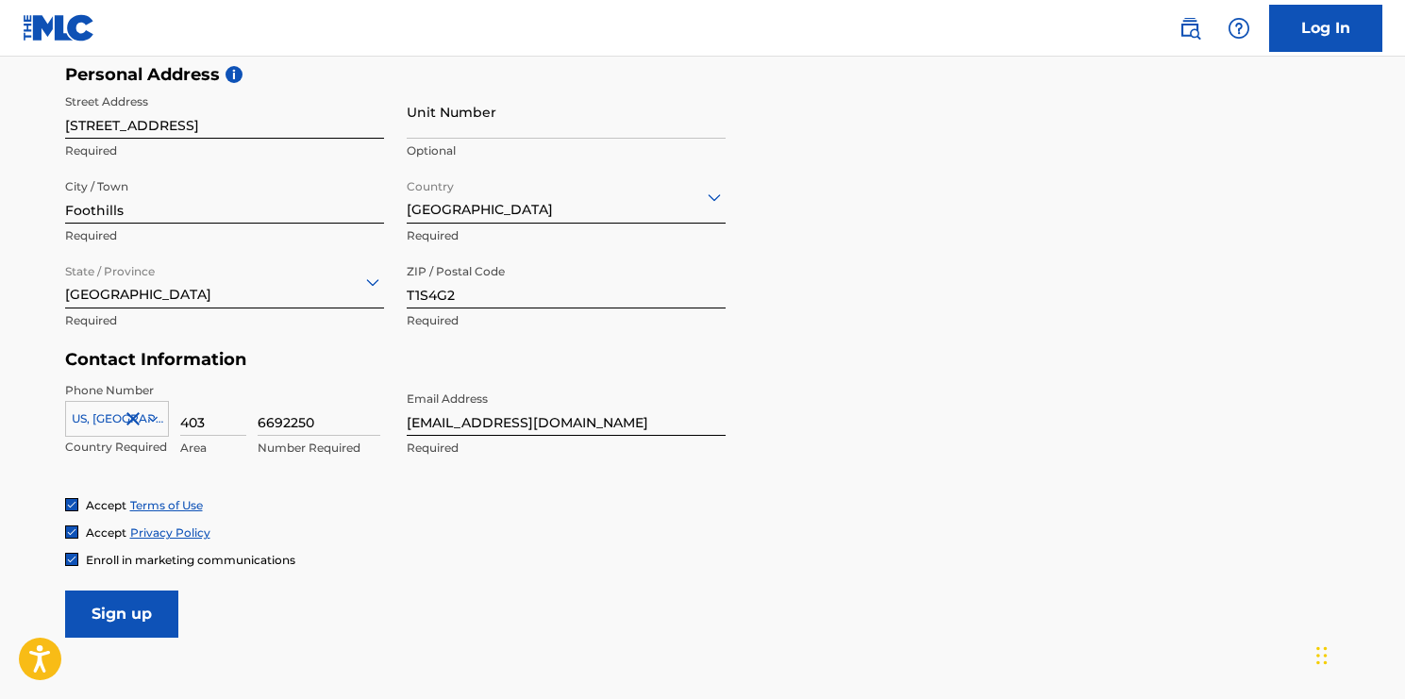
scroll to position [643, 0]
click at [159, 601] on input "Sign up" at bounding box center [121, 613] width 113 height 47
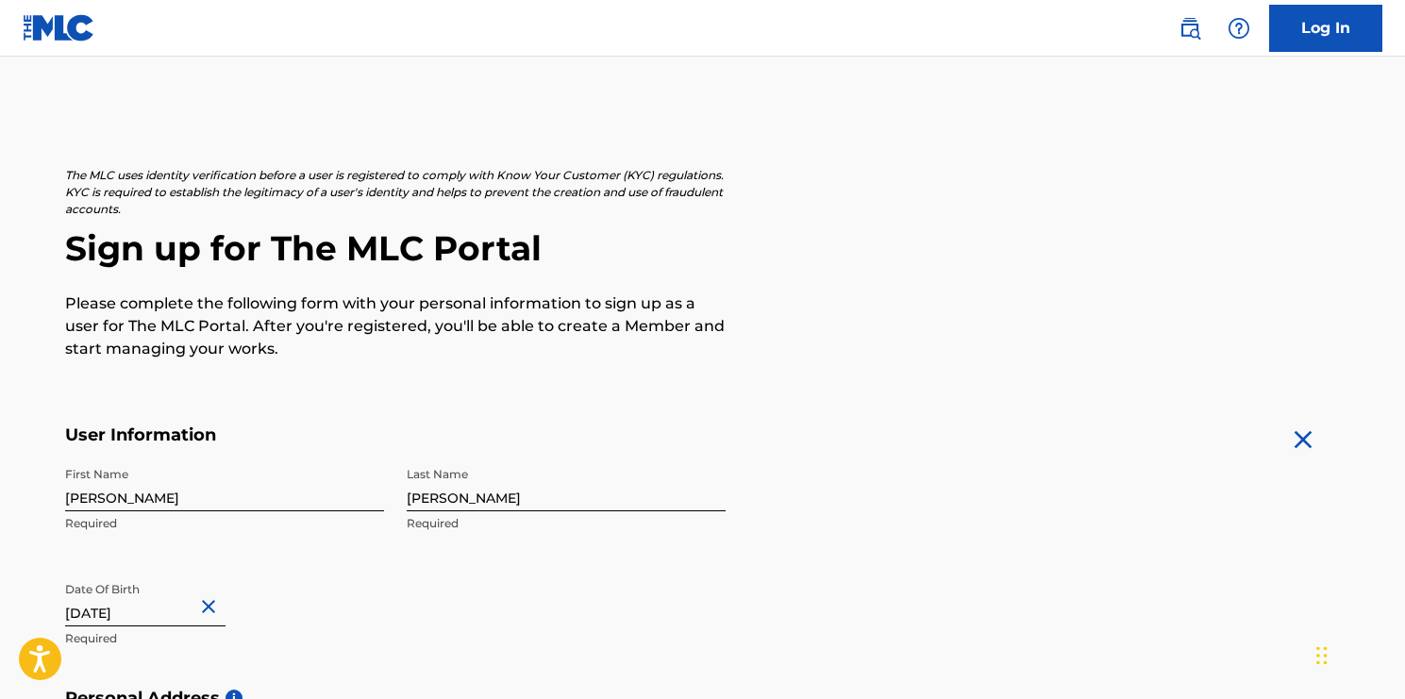
scroll to position [0, 0]
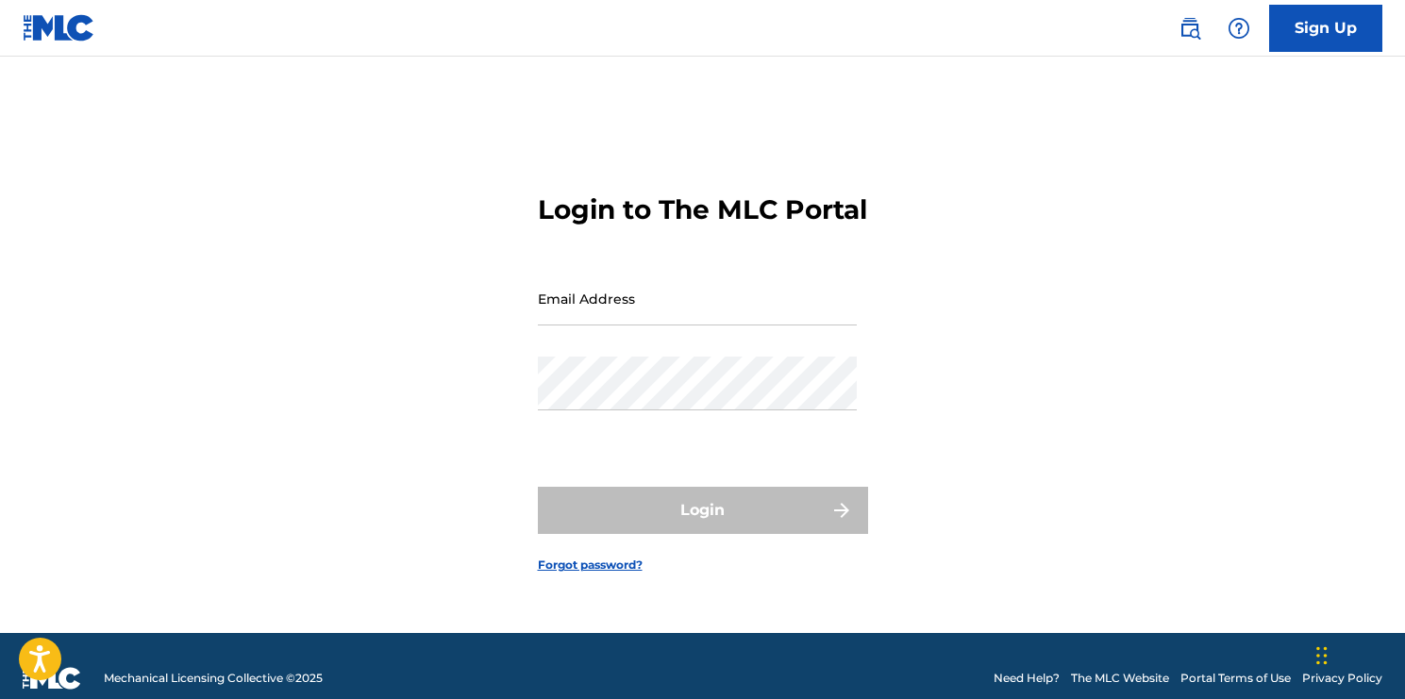
click at [695, 326] on input "Email Address" at bounding box center [697, 299] width 319 height 54
type input "[EMAIL_ADDRESS][DOMAIN_NAME]"
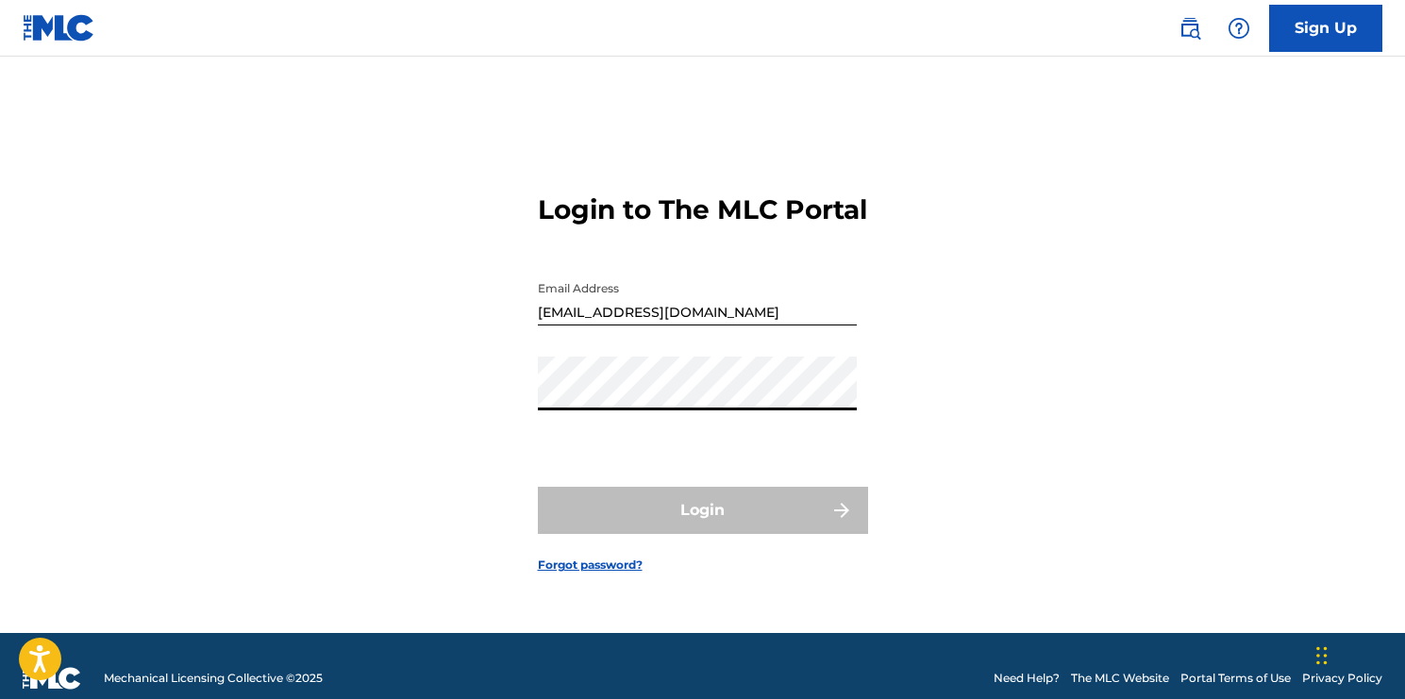
click at [1148, 322] on div "Login to The MLC Portal Email Address [EMAIL_ADDRESS][DOMAIN_NAME] Password Log…" at bounding box center [702, 368] width 1321 height 529
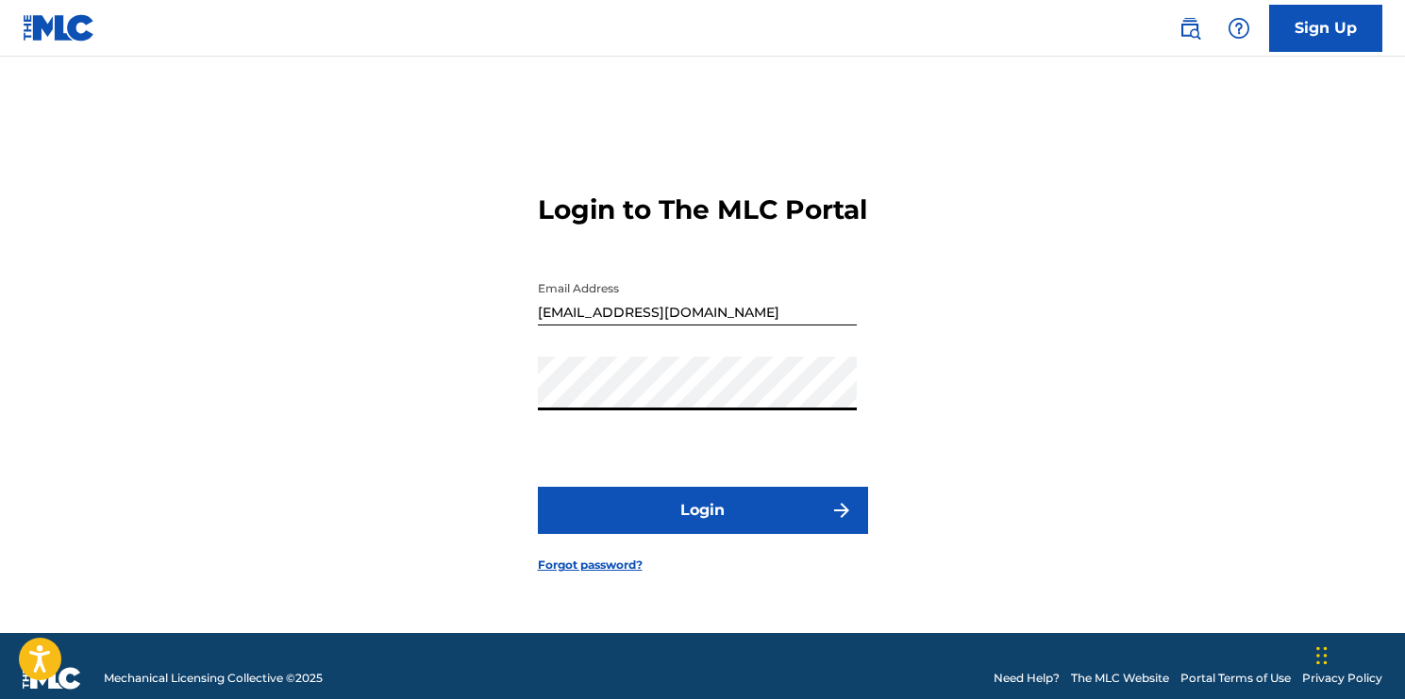
click at [538, 487] on button "Login" at bounding box center [703, 510] width 330 height 47
